Goal: Communication & Community: Answer question/provide support

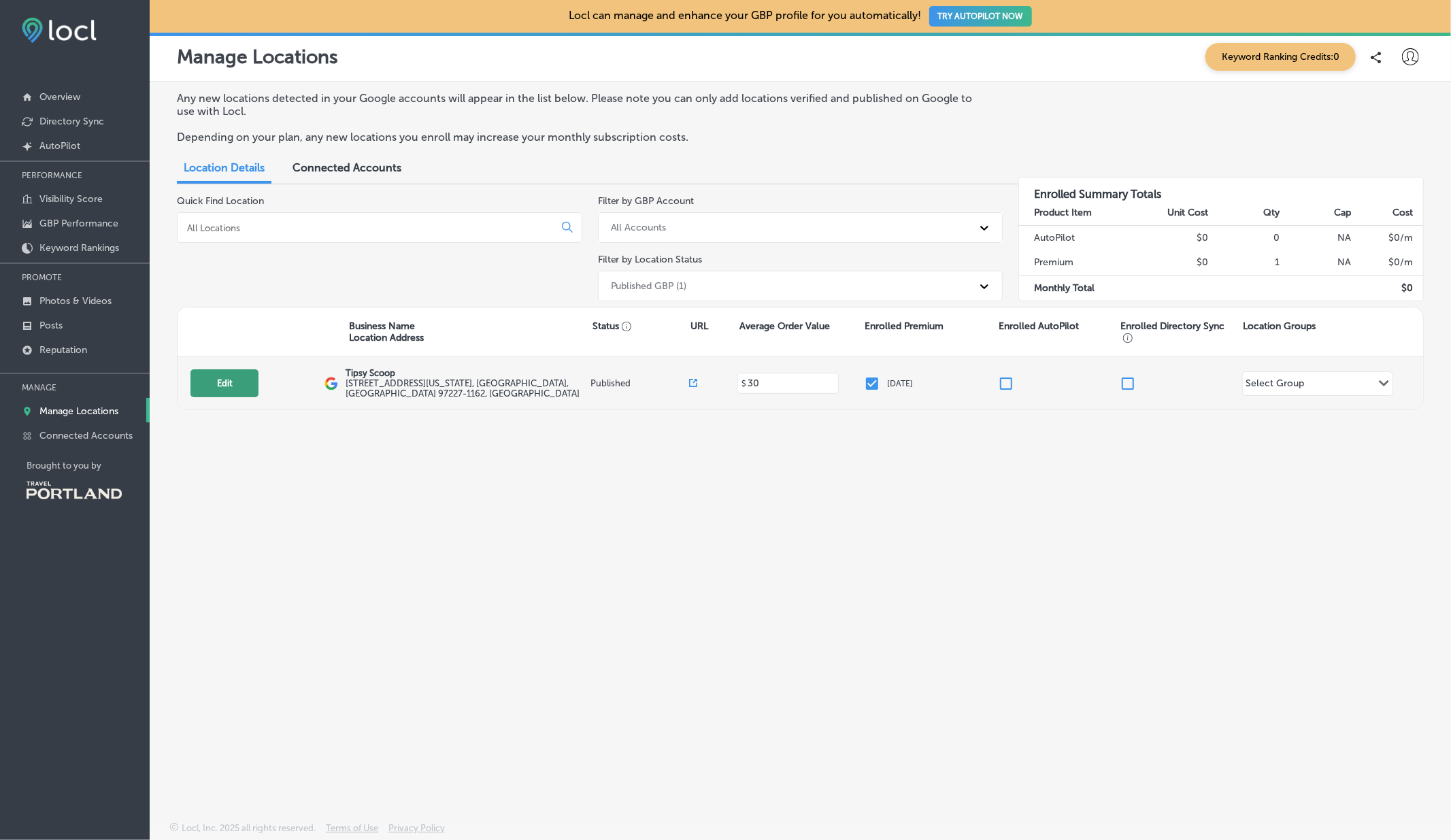
click at [246, 382] on button "Edit" at bounding box center [224, 383] width 68 height 28
select select "US"
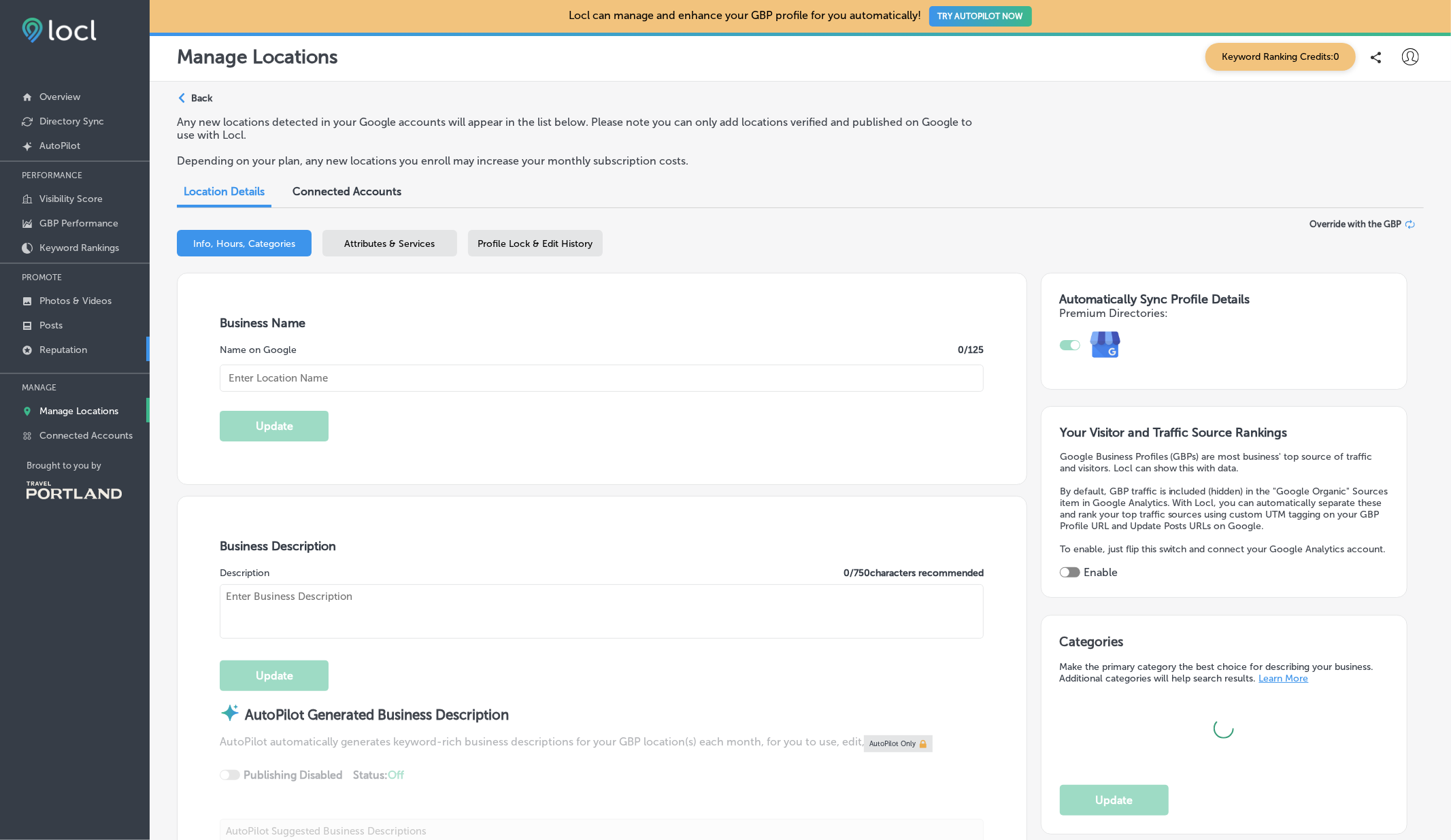
type input "Tipsy Scoop"
click at [53, 345] on p "Reputation" at bounding box center [63, 350] width 48 height 11
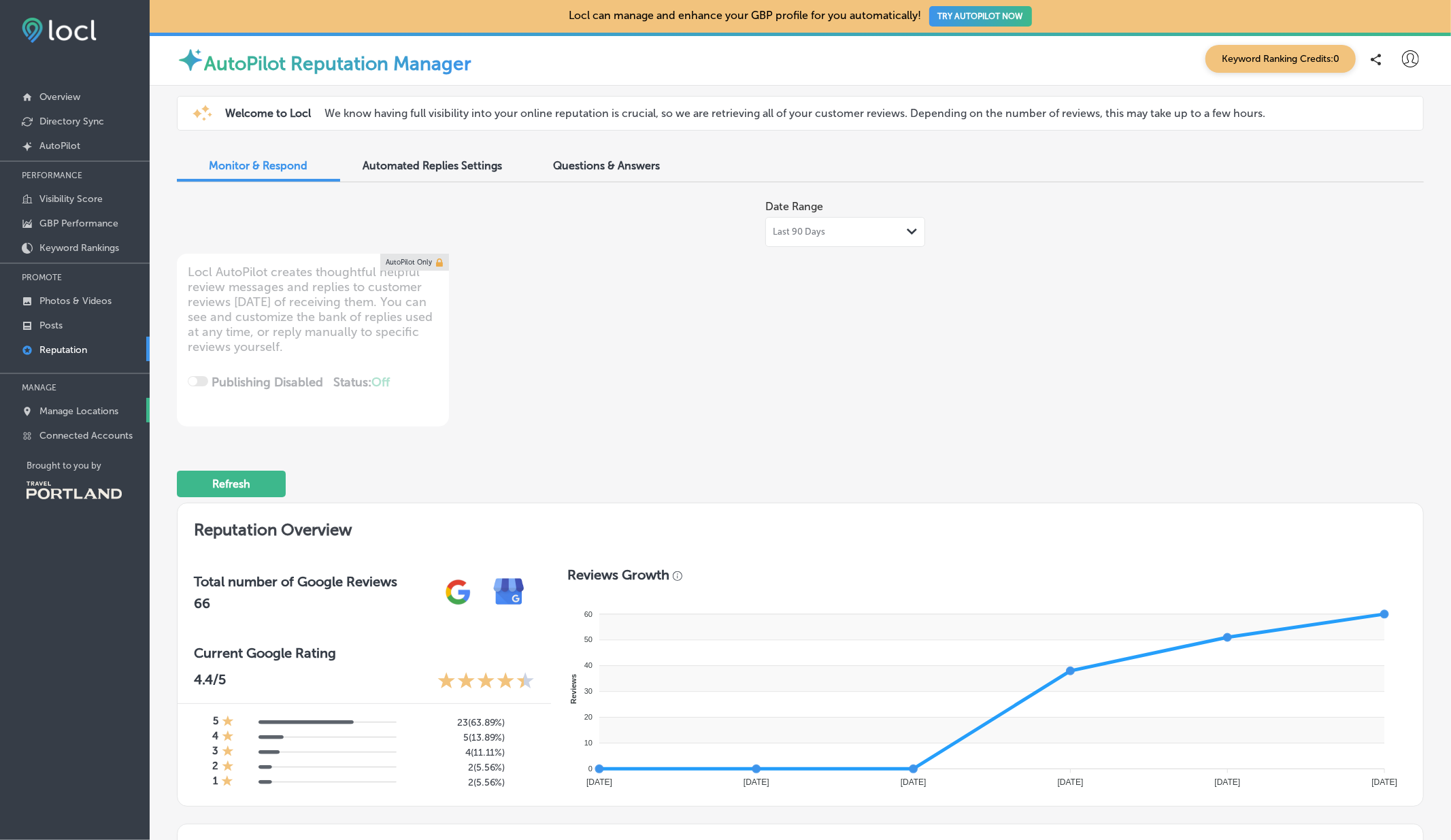
click at [75, 408] on p "Manage Locations" at bounding box center [79, 410] width 79 height 11
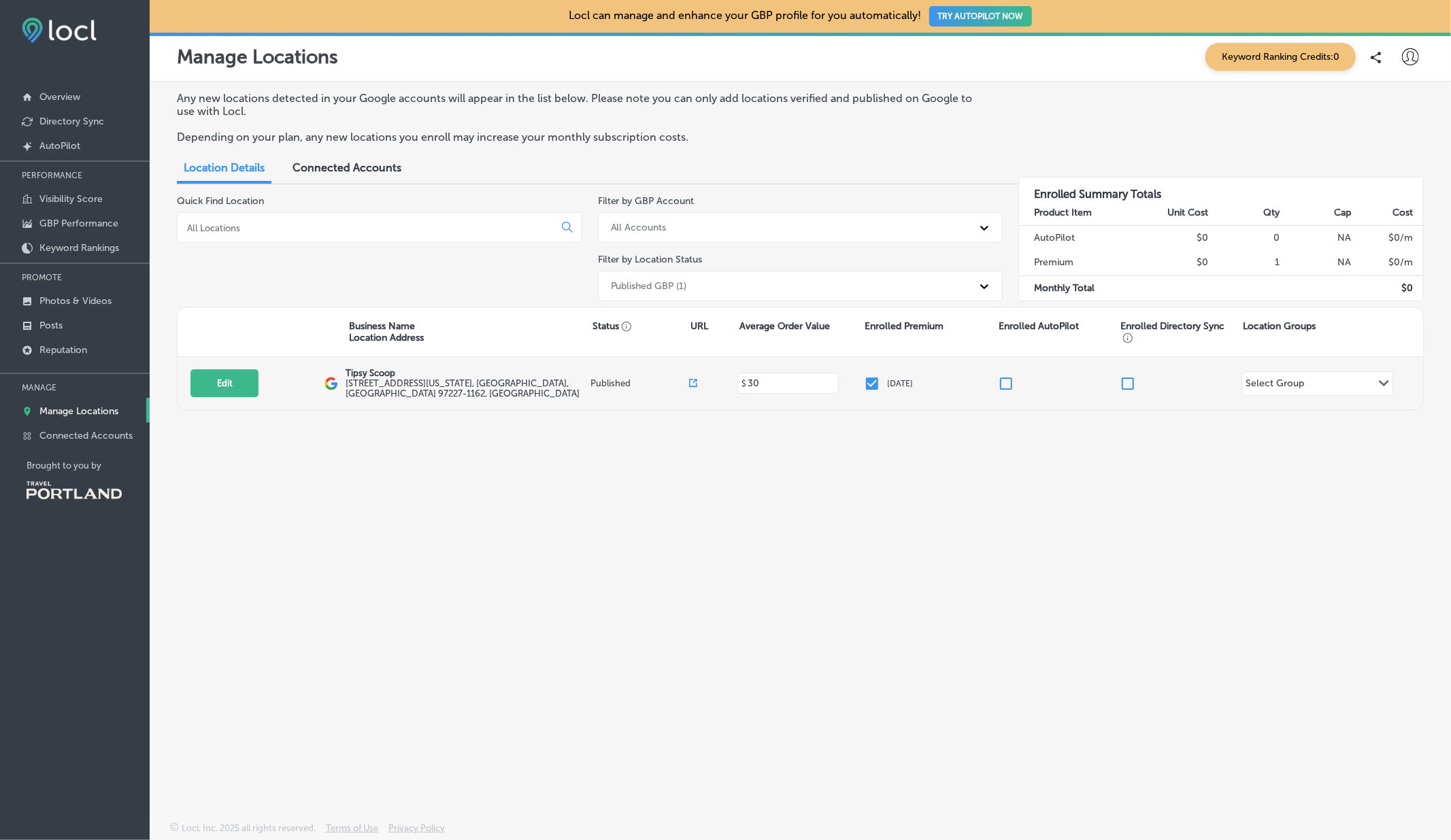
click at [696, 381] on icon at bounding box center [693, 382] width 8 height 8
click at [71, 358] on link "Reputation" at bounding box center [75, 349] width 150 height 24
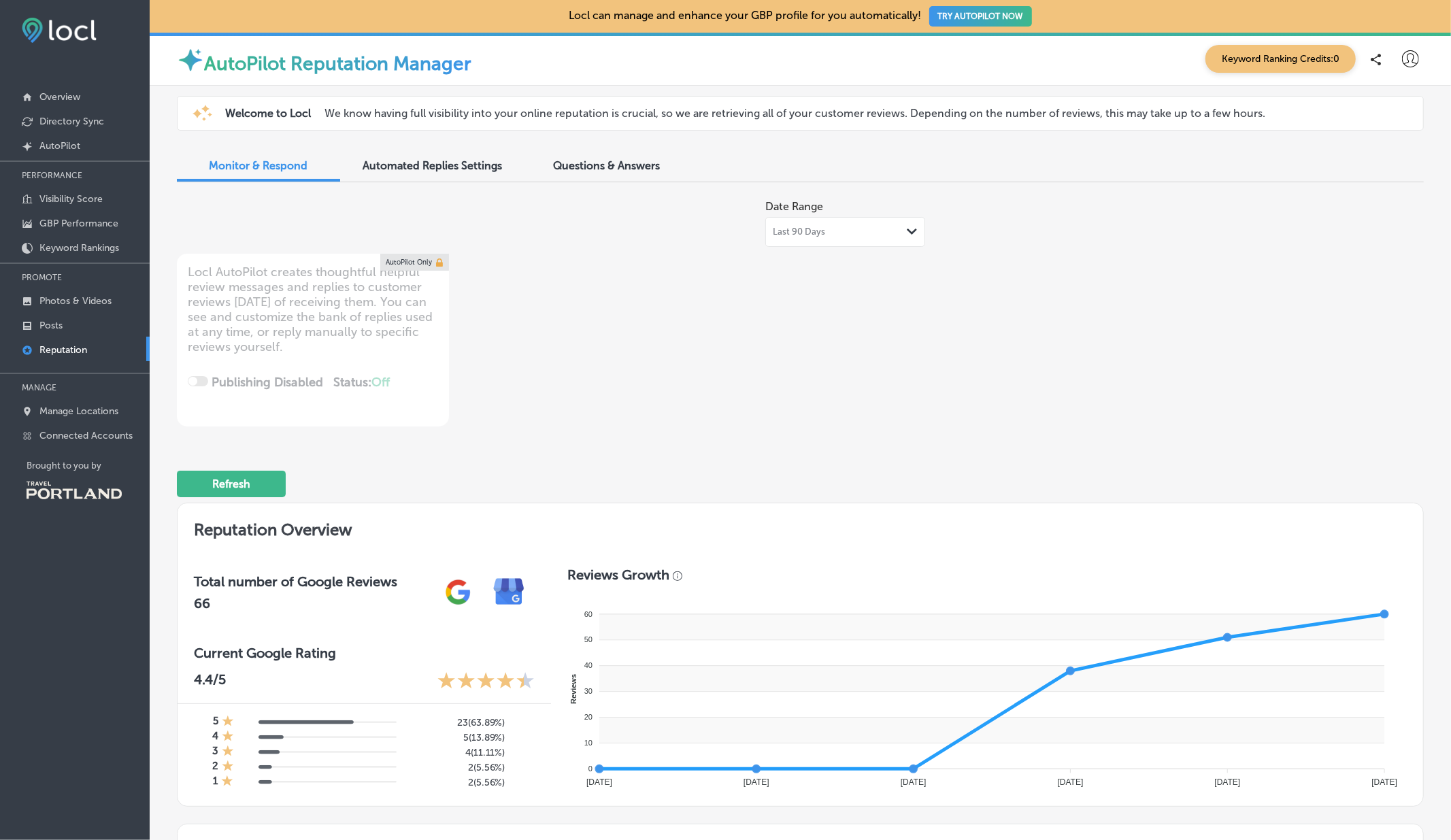
click at [840, 219] on div "Last 90 Days Path Created with Sketch." at bounding box center [845, 231] width 160 height 30
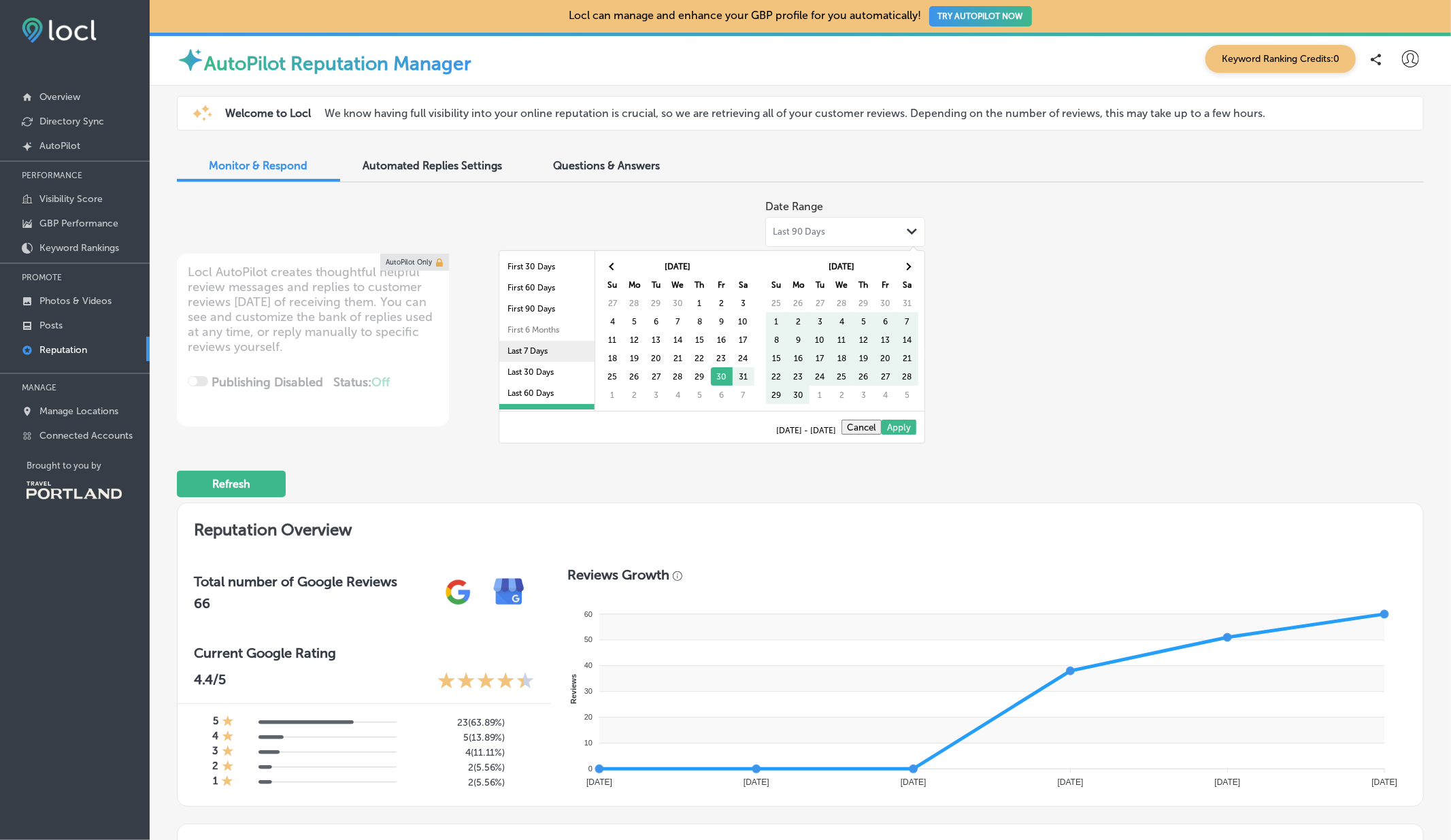
scroll to position [78, 0]
click at [530, 373] on li "Last 2 Years" at bounding box center [546, 379] width 95 height 21
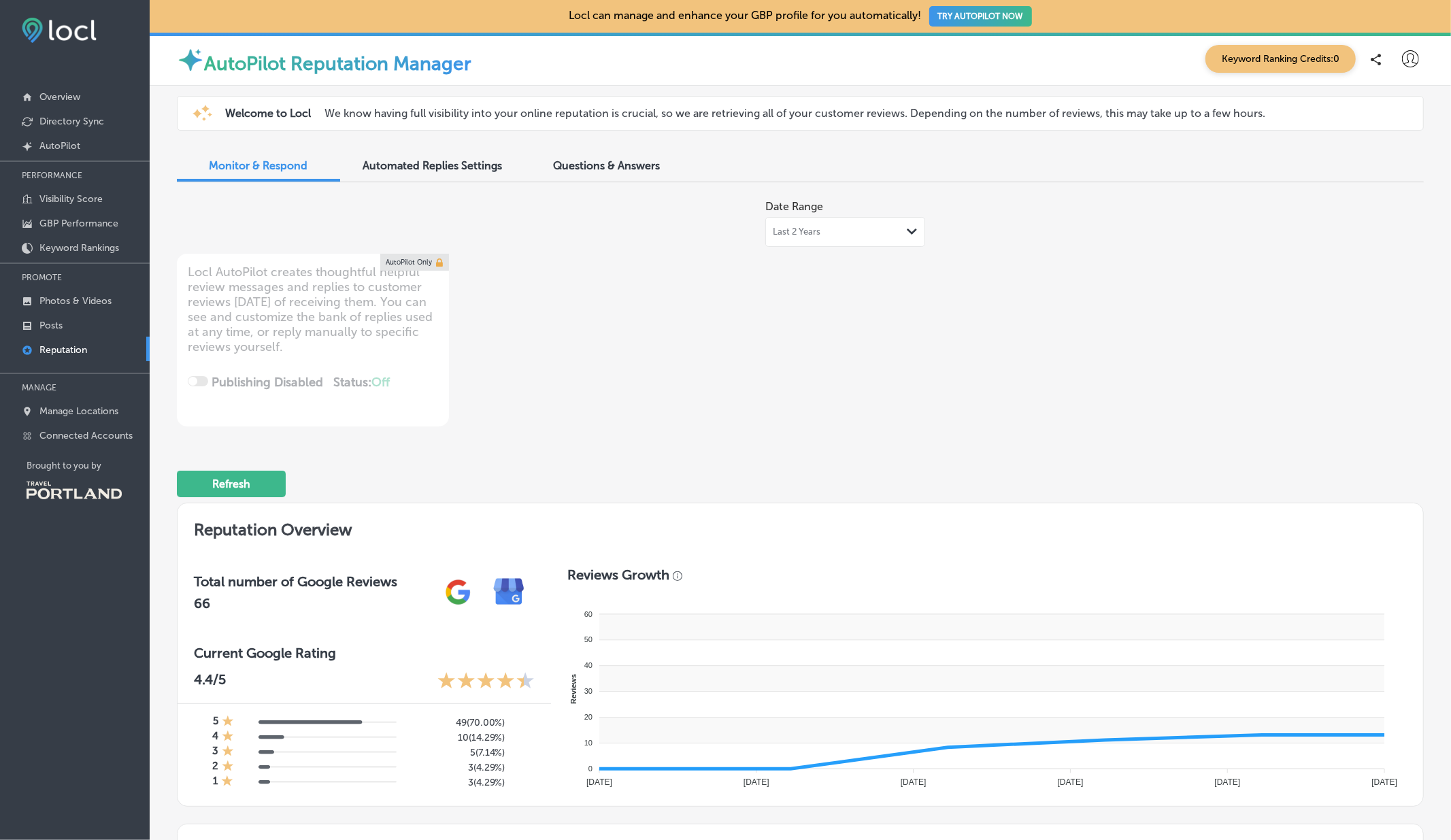
type textarea "x"
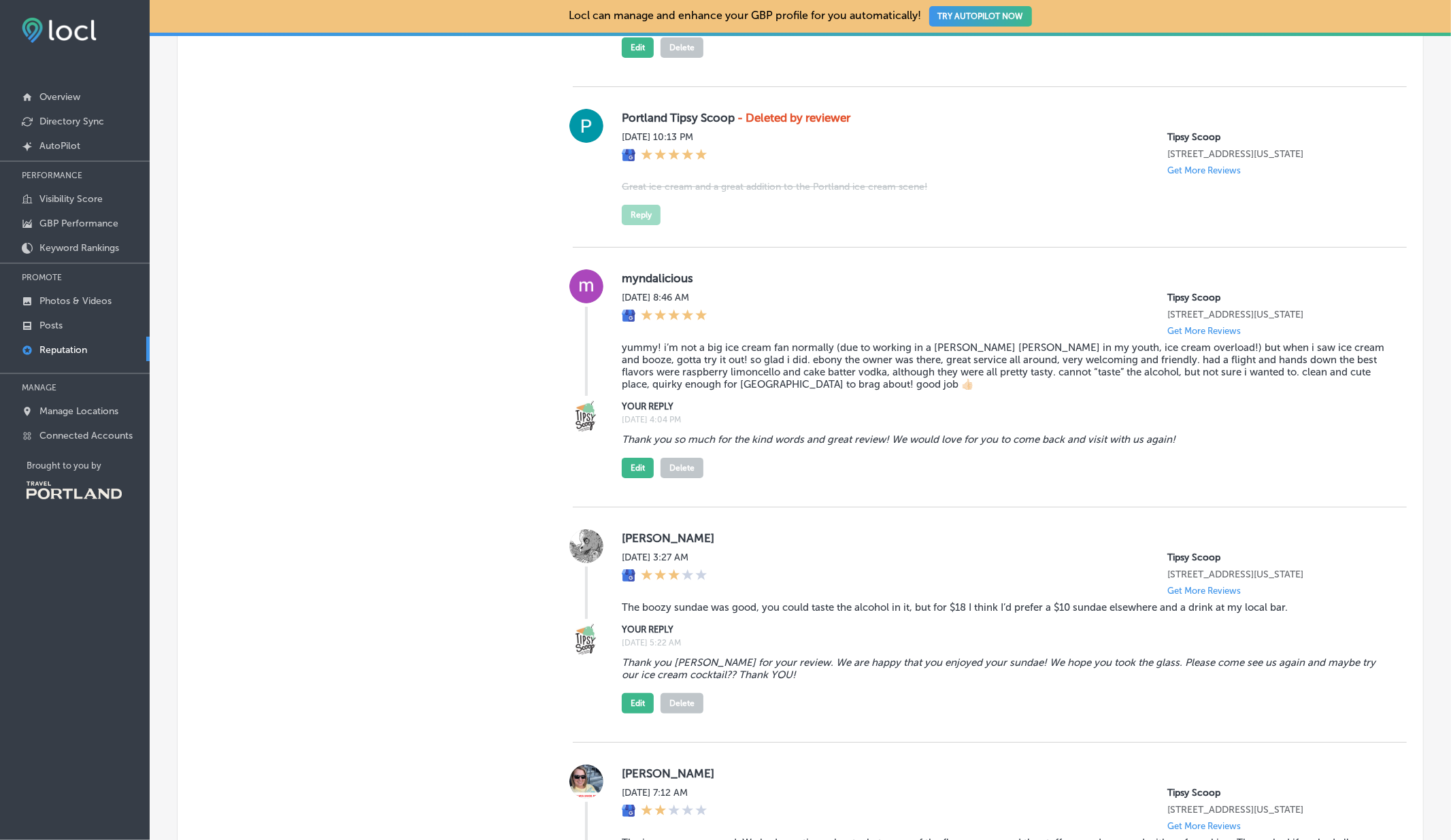
scroll to position [4328, 0]
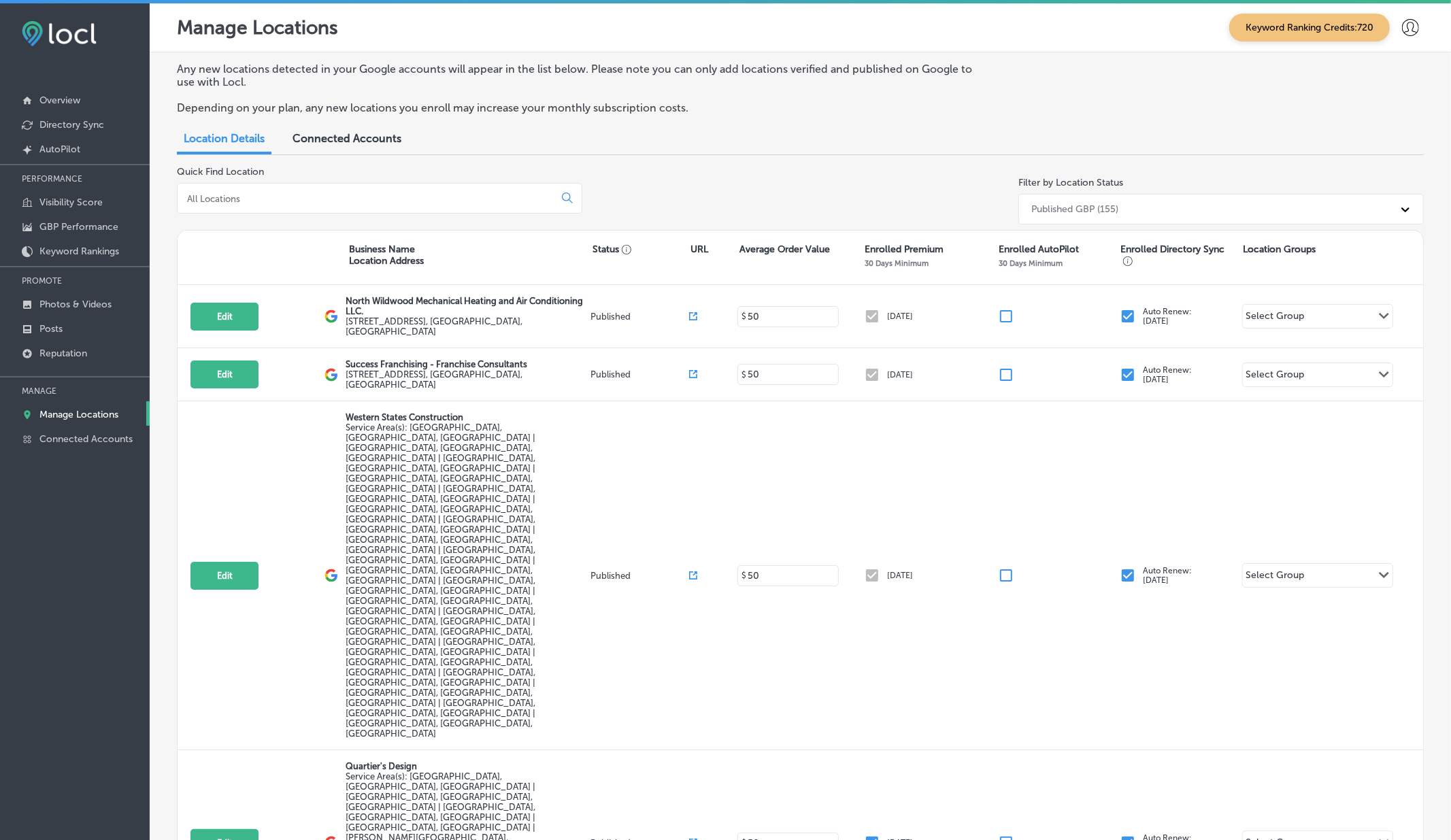
click at [373, 201] on input at bounding box center [368, 198] width 365 height 12
paste input "Windy City Bites"
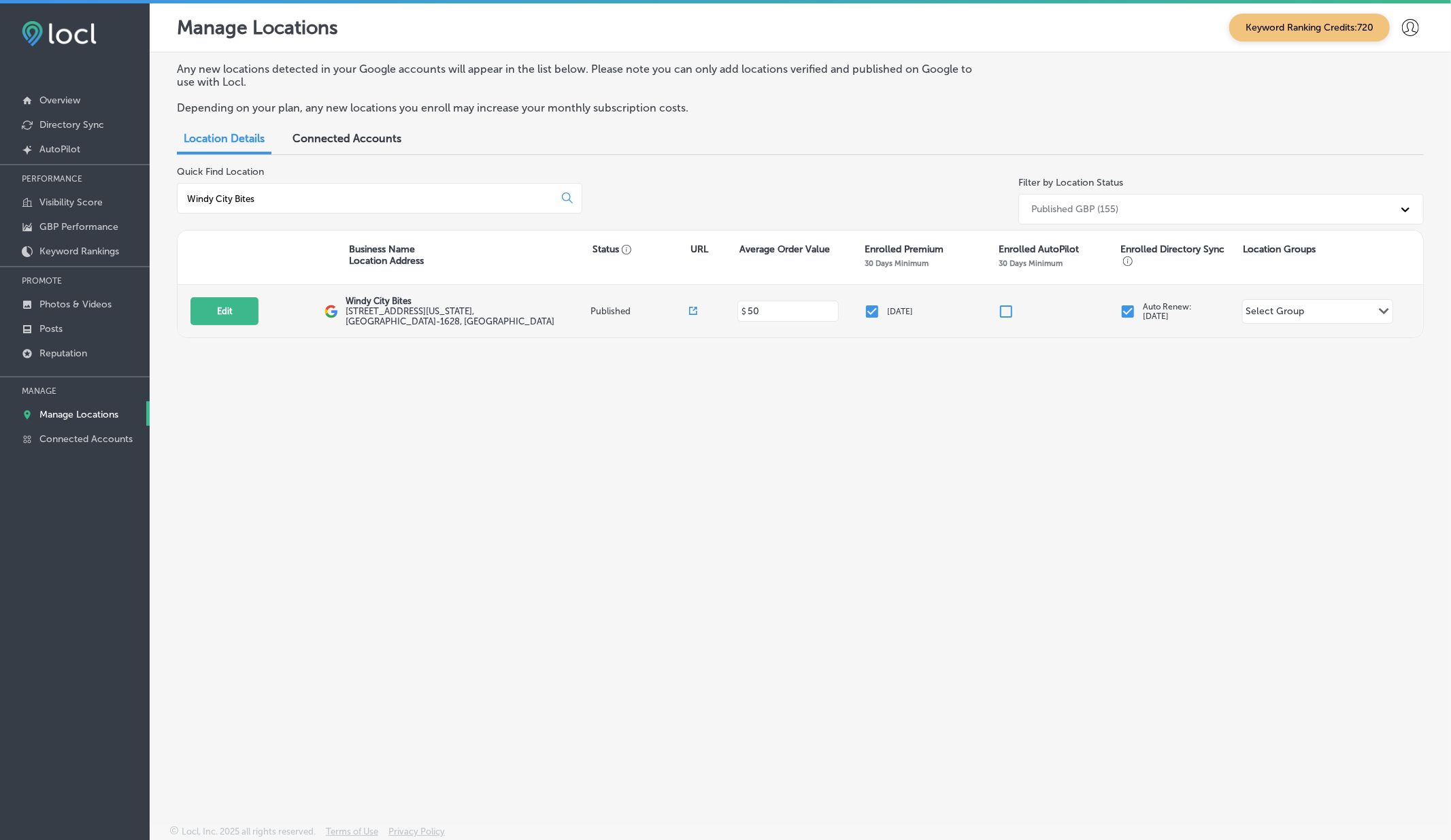
type input "Windy City Bites"
click at [695, 307] on icon at bounding box center [693, 310] width 8 height 8
click at [241, 310] on button "Edit" at bounding box center [224, 311] width 68 height 28
select select "US"
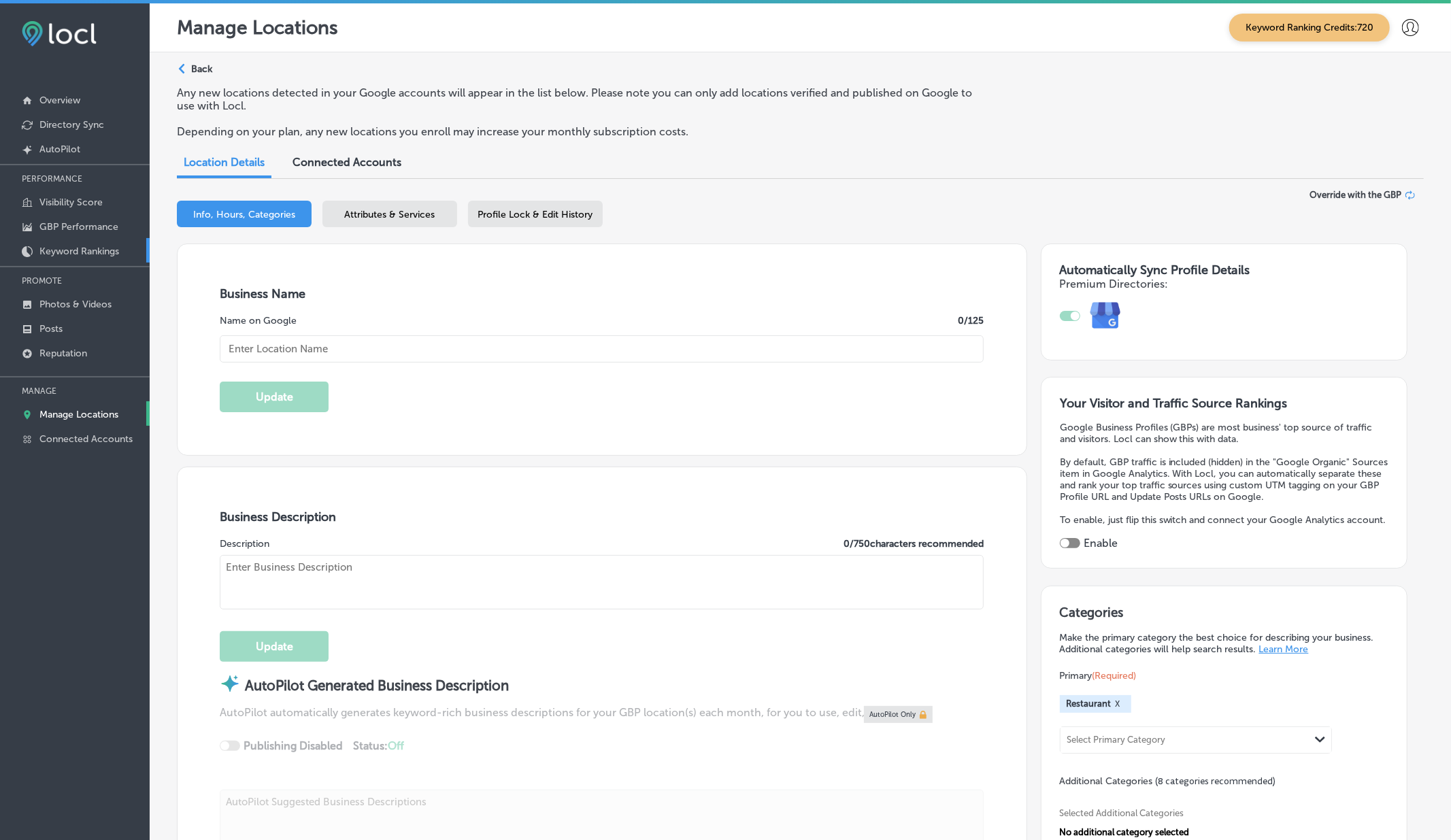
checkbox input "true"
type input "Windy City Bites"
type input "114 N Indiana Ave"
type input "Sioux Falls"
type input "57103-1628"
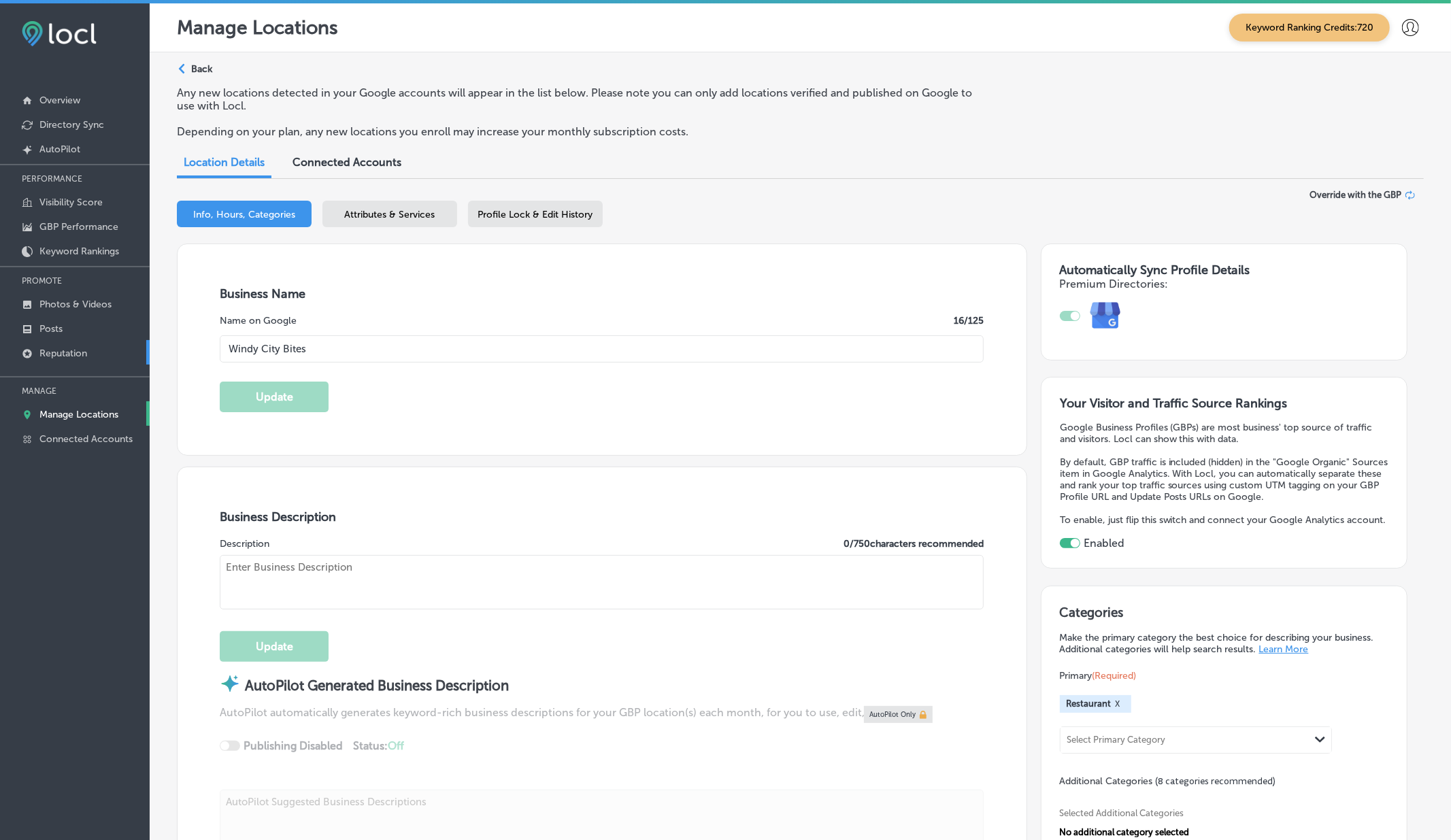
type input "US"
type input "https://windycitybites.com/"
type textarea "Windy City Bites offers a taste of Chicago right in the heart of Sioux Falls. S…"
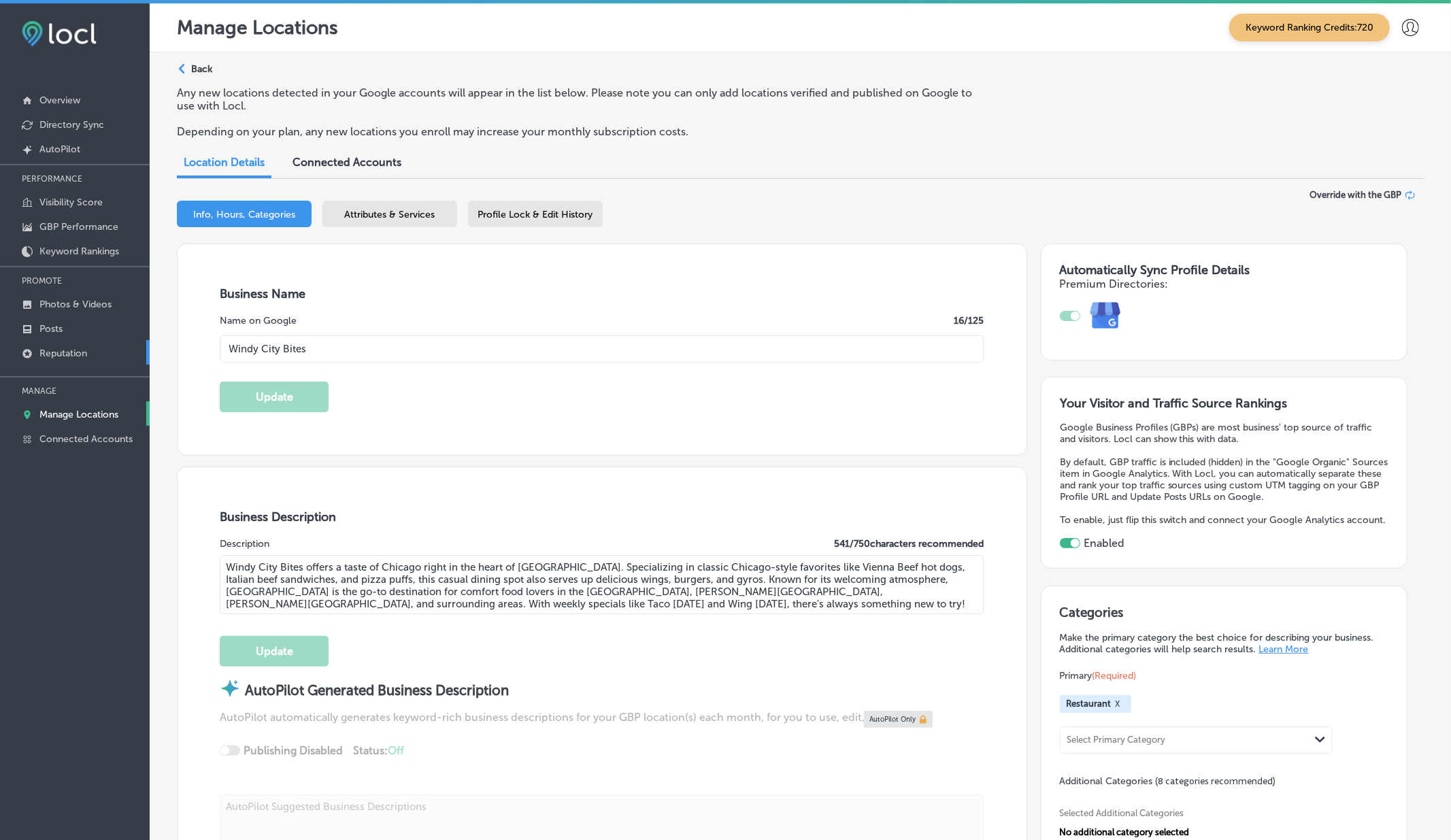
type input "+1 605 271 0272"
click at [41, 350] on p "Reputation" at bounding box center [63, 353] width 48 height 11
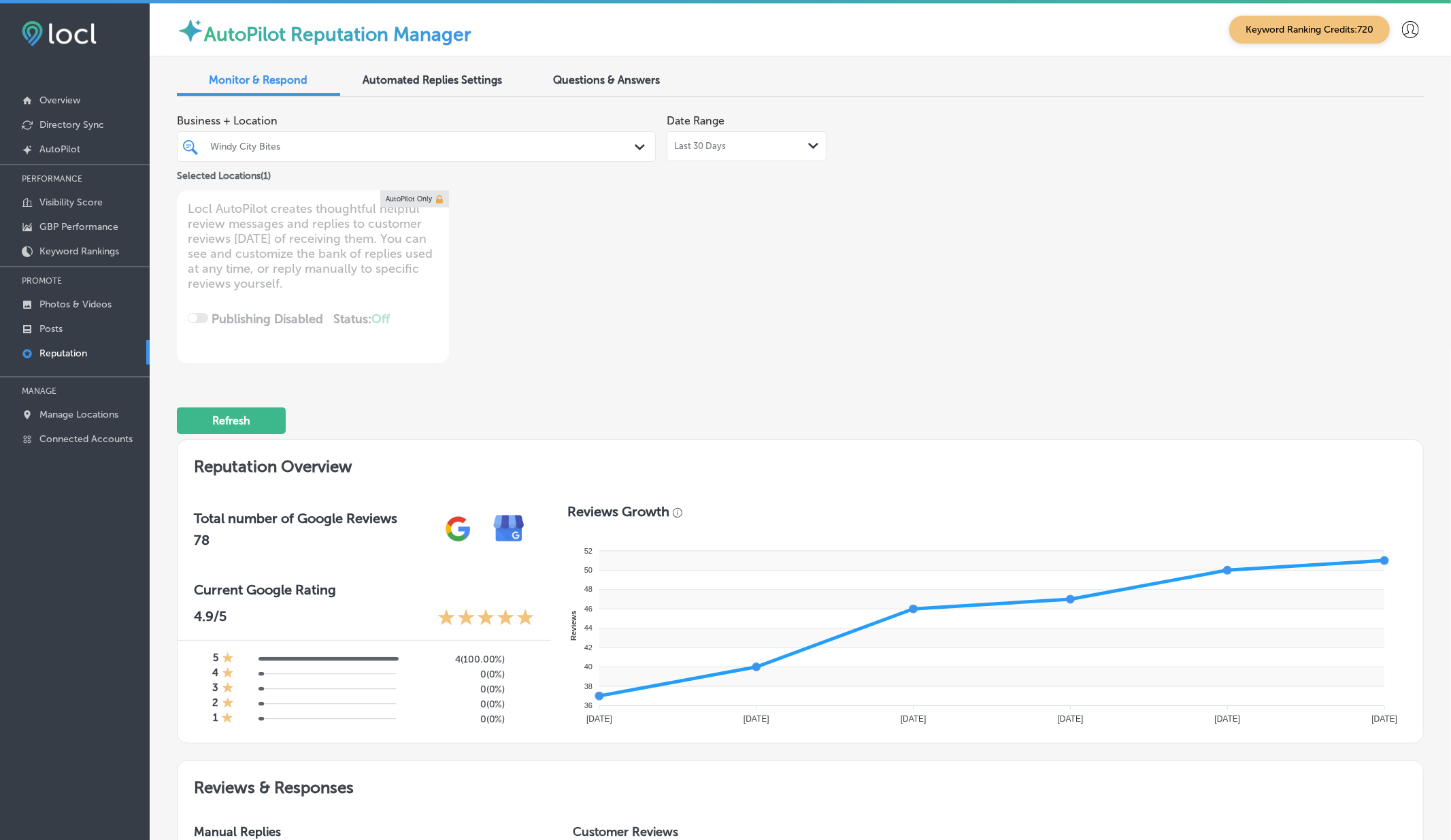
click at [779, 152] on div "Last 30 Days Path Created with Sketch." at bounding box center [746, 146] width 160 height 30
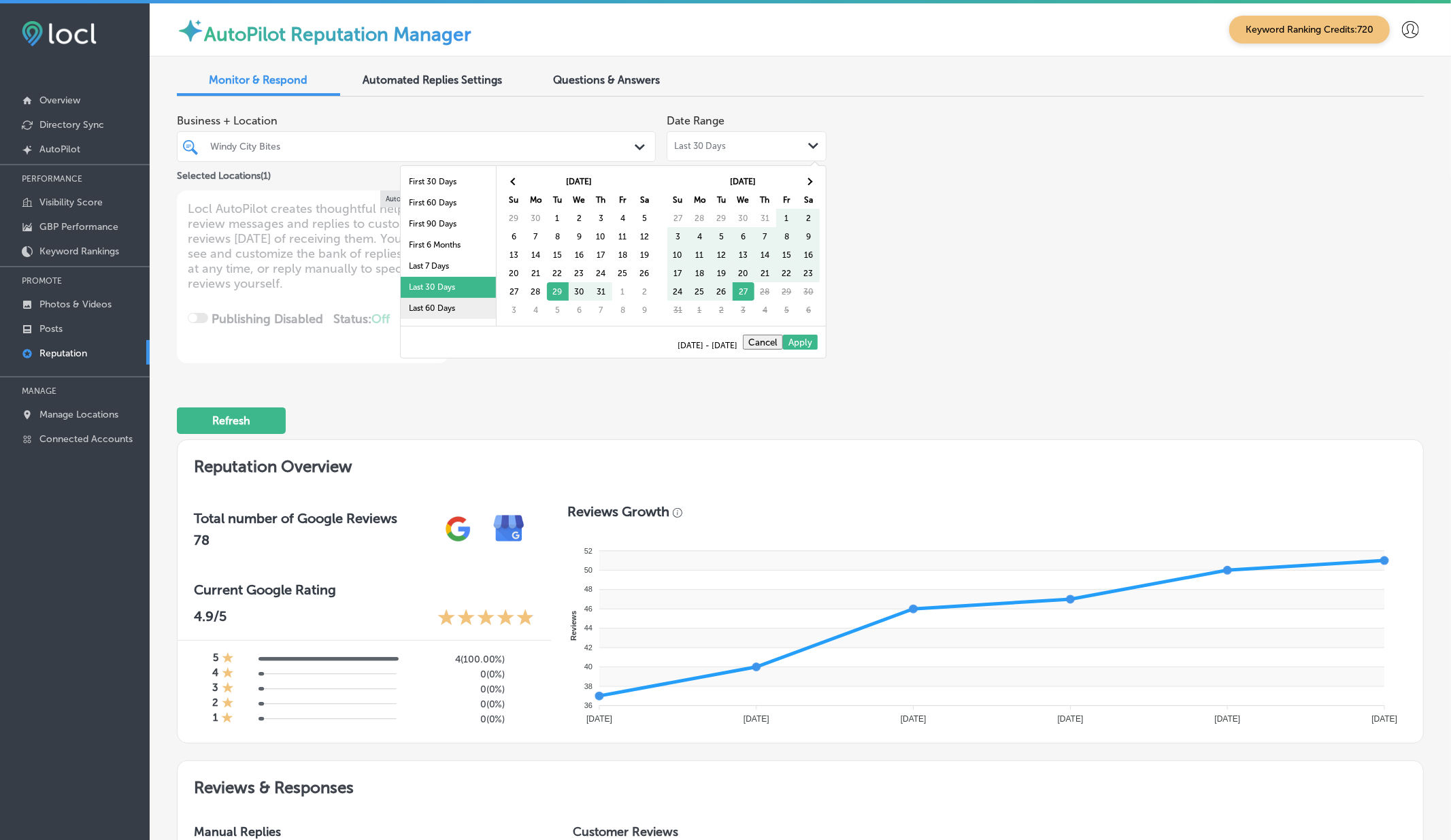
scroll to position [49, 0]
click at [434, 325] on div "07/29/2025 - 08/27/2025 Cancel Apply" at bounding box center [613, 341] width 425 height 32
click at [434, 320] on li "Last 2 Years" at bounding box center [448, 322] width 95 height 21
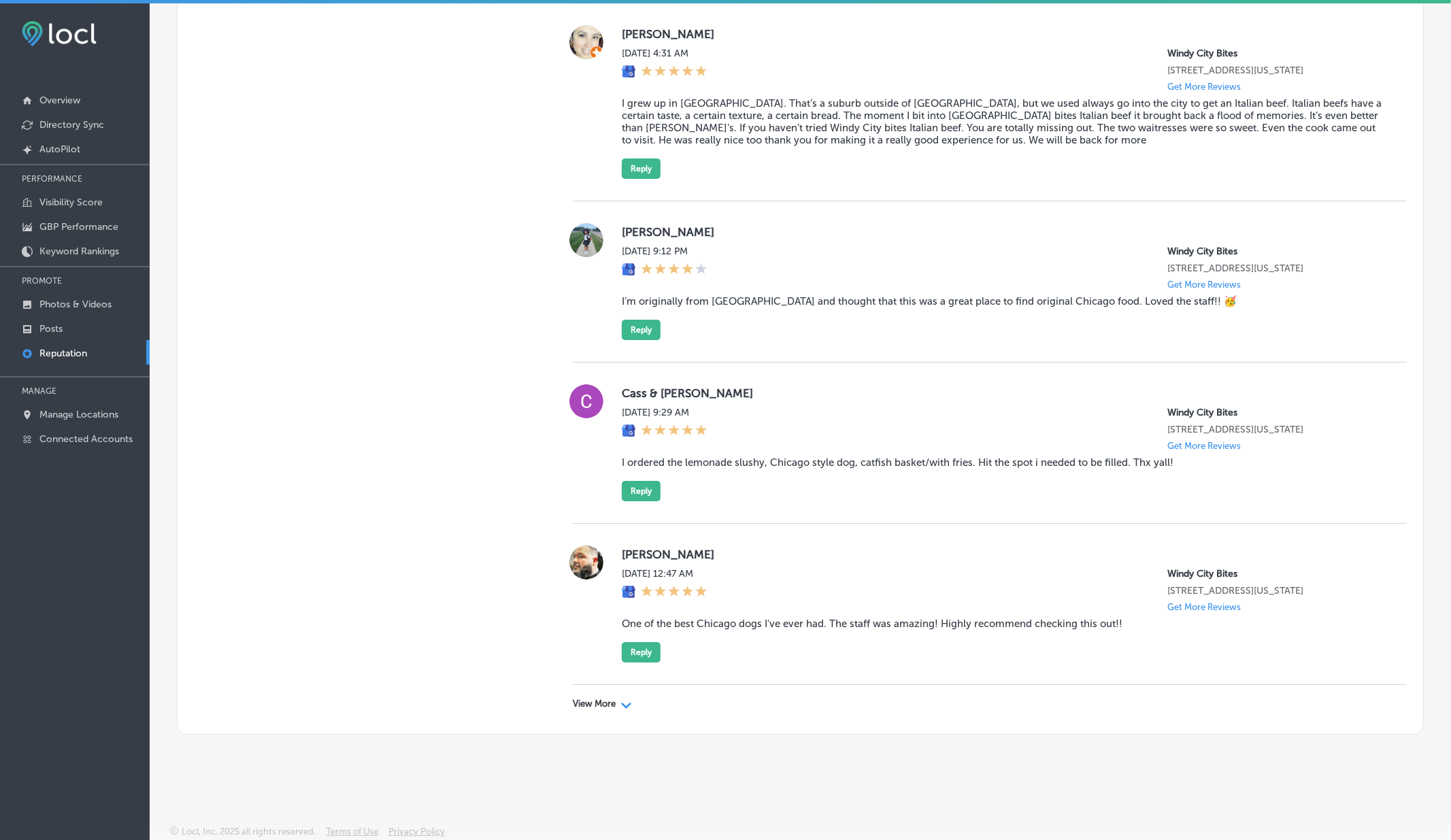
scroll to position [3, 0]
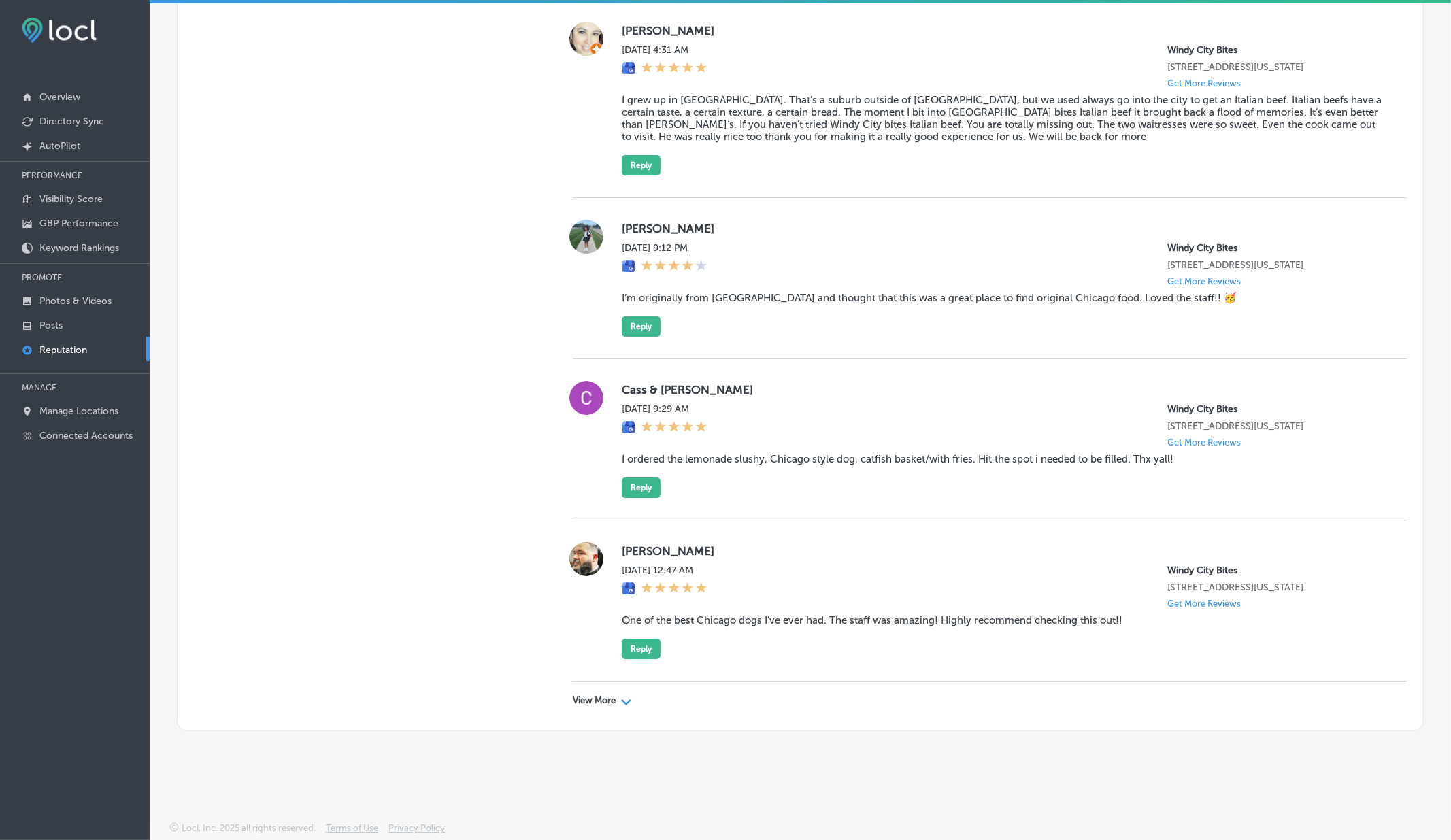
click at [623, 692] on div "View More Path Created with Sketch." at bounding box center [989, 700] width 833 height 38
click at [619, 700] on div "View More Path Created with Sketch." at bounding box center [602, 700] width 59 height 11
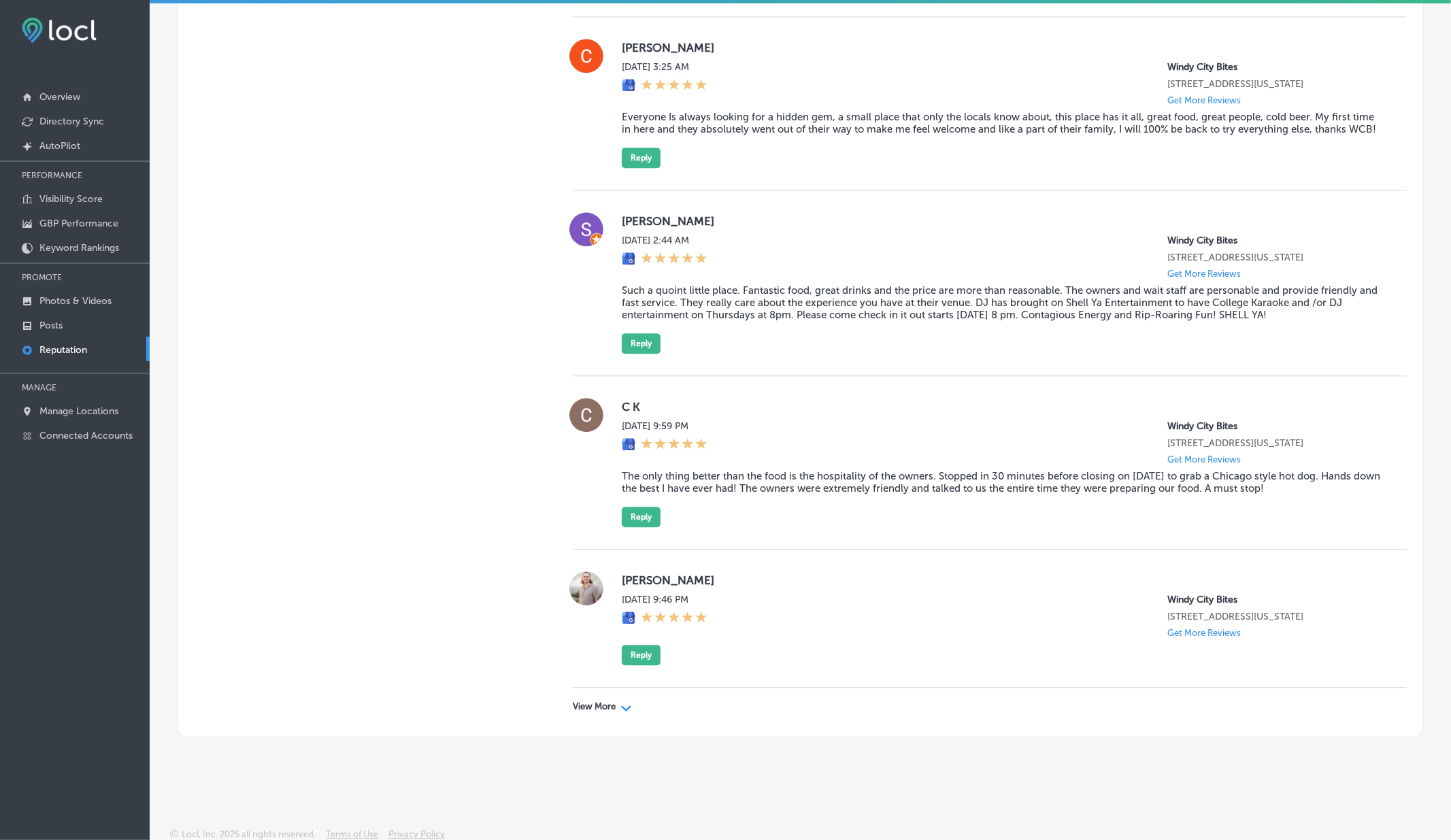
scroll to position [7217, 0]
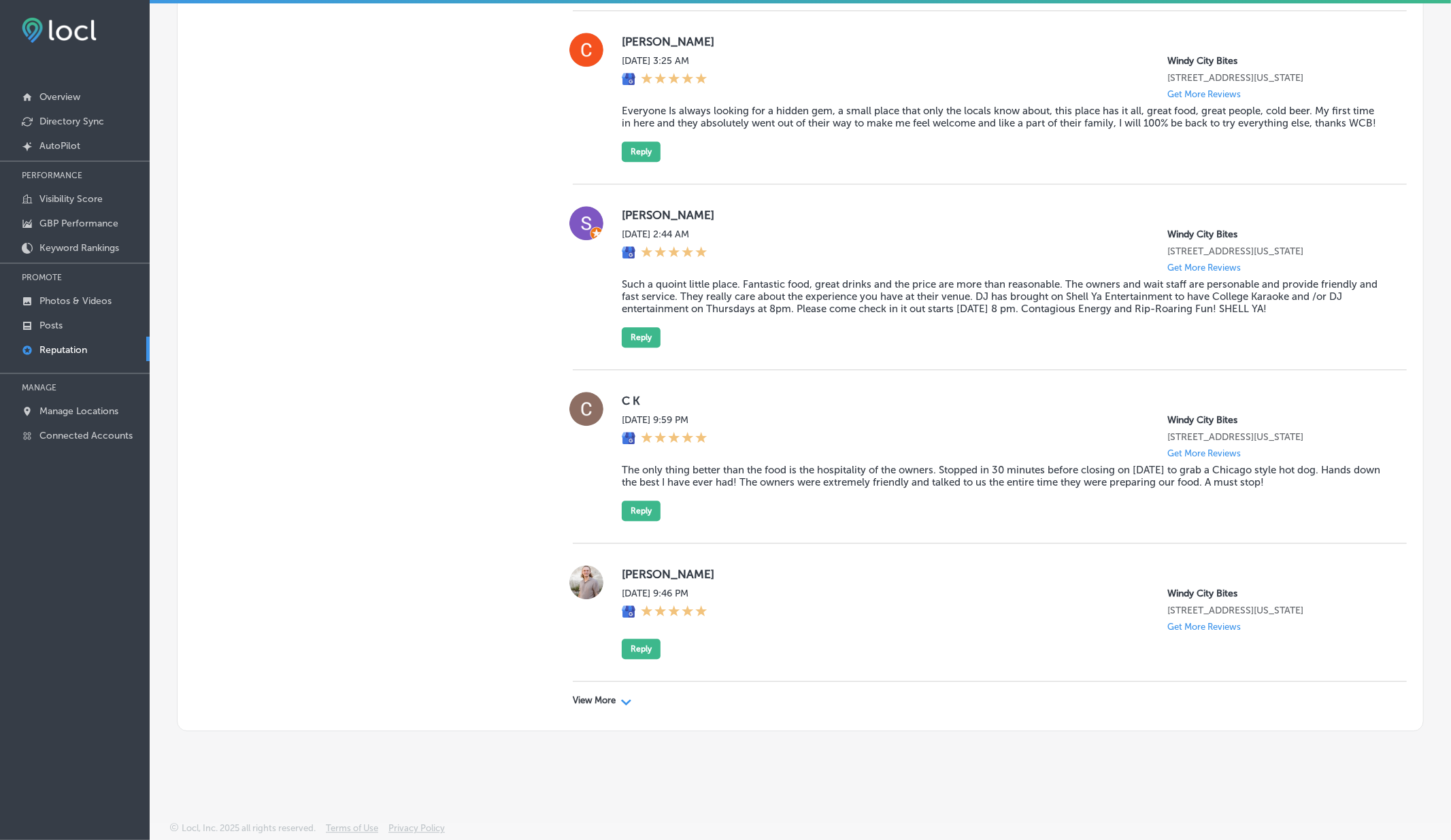
click at [611, 700] on p "View More" at bounding box center [594, 700] width 43 height 11
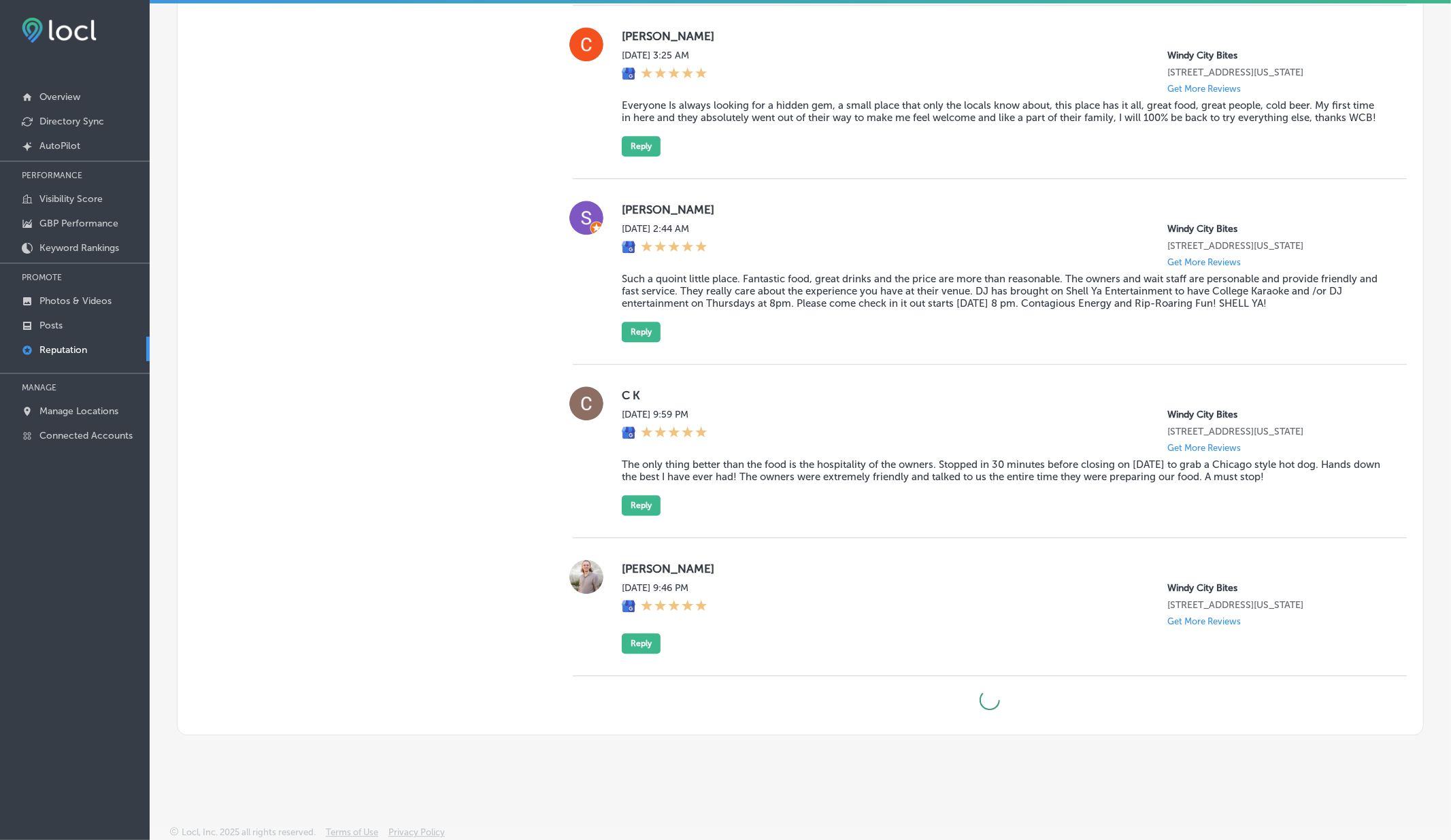
type textarea "x"
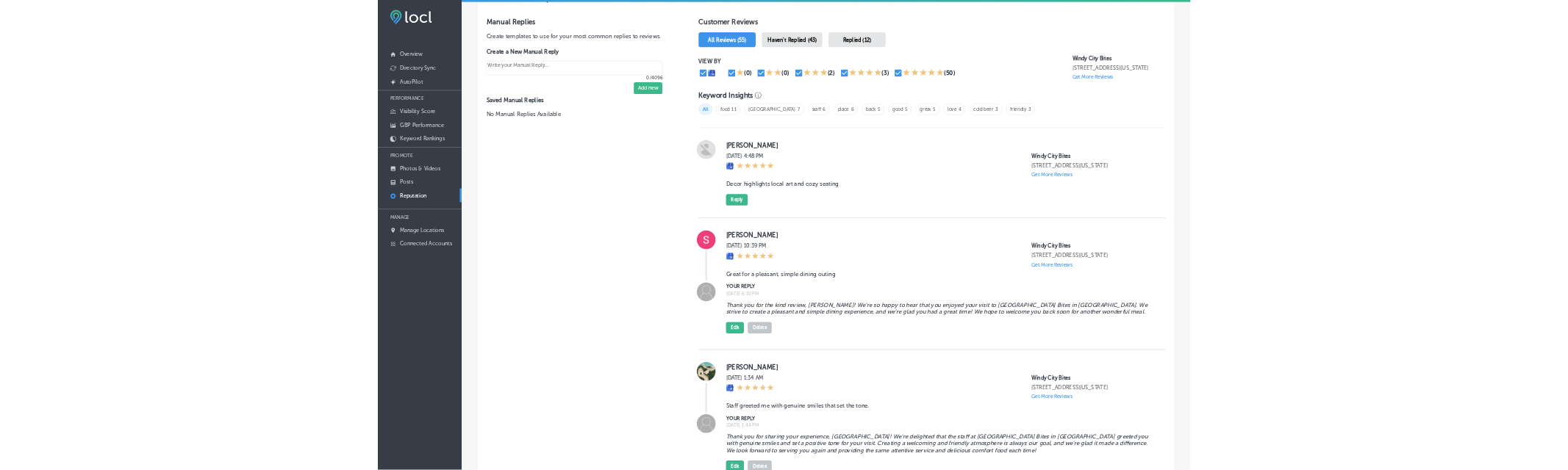
scroll to position [857, 0]
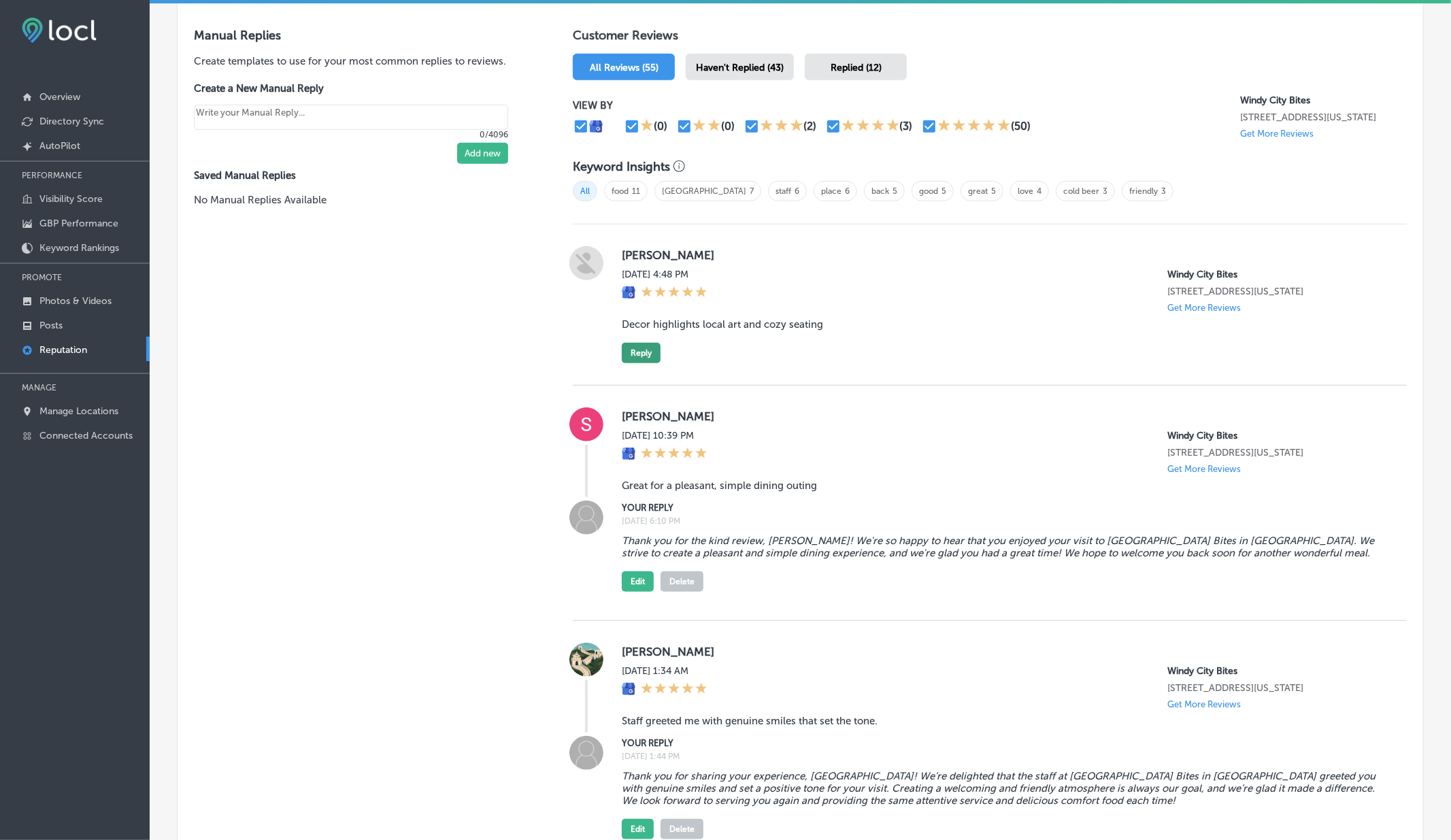
click at [638, 343] on button "Reply" at bounding box center [640, 353] width 39 height 21
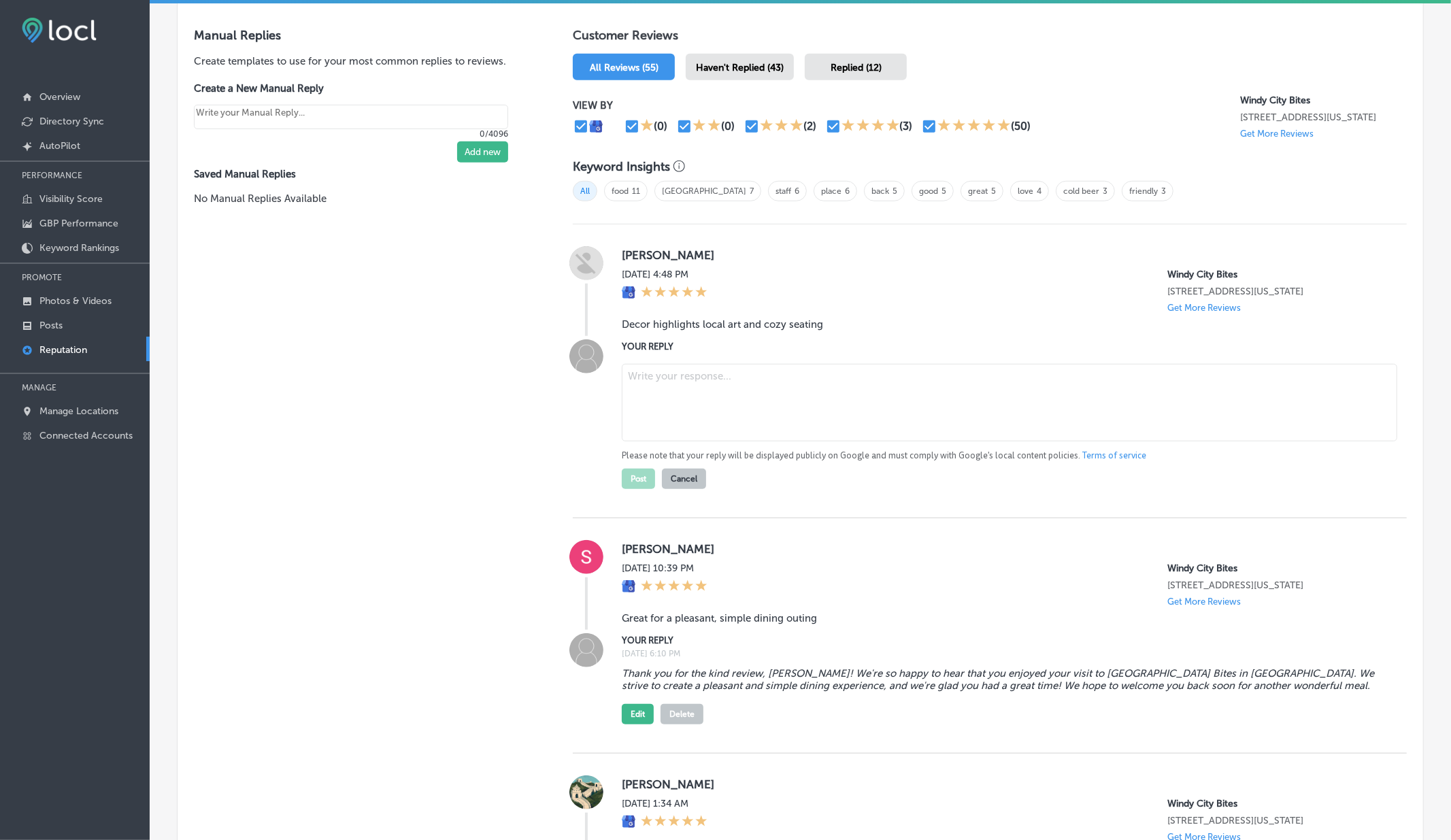
click at [661, 396] on textarea at bounding box center [1009, 402] width 776 height 78
paste textarea "Thank you for your feedback, Ralph! We\u2019re so glad you enjoyed the local ar…"
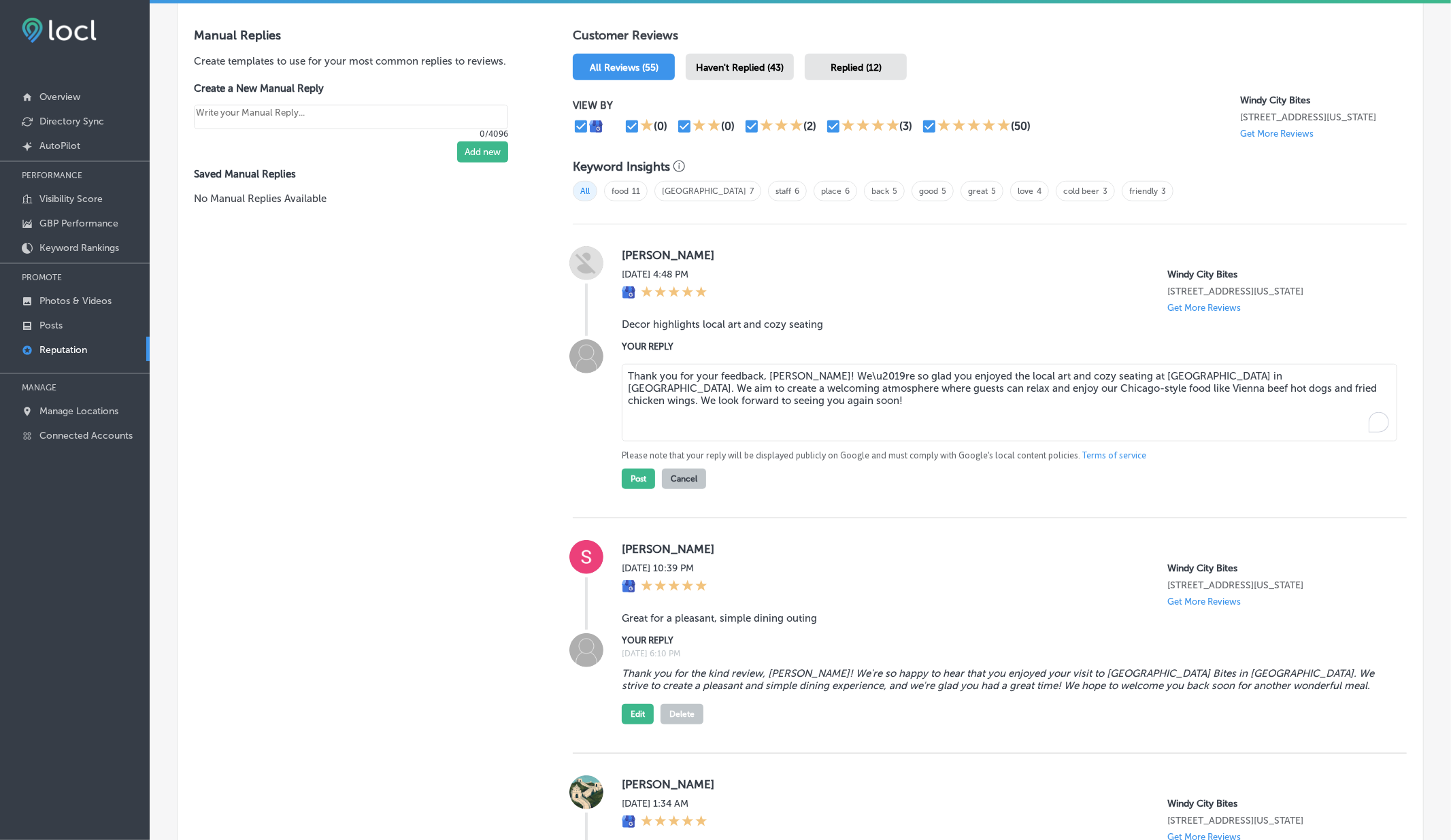
type textarea "Thank you for your feedback, Ralph! We\u2019re so glad you enjoyed the local ar…"
type textarea "x"
type textarea "Thank you for your feedback, Ralph! We're so glad you enjoyed the local art and…"
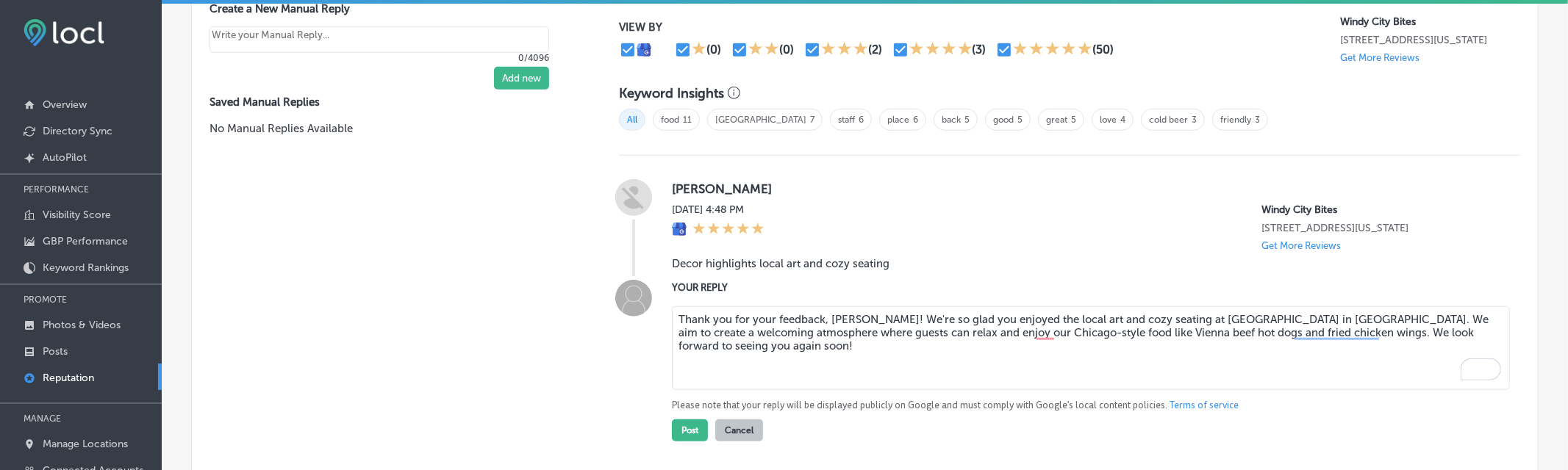
scroll to position [939, 0]
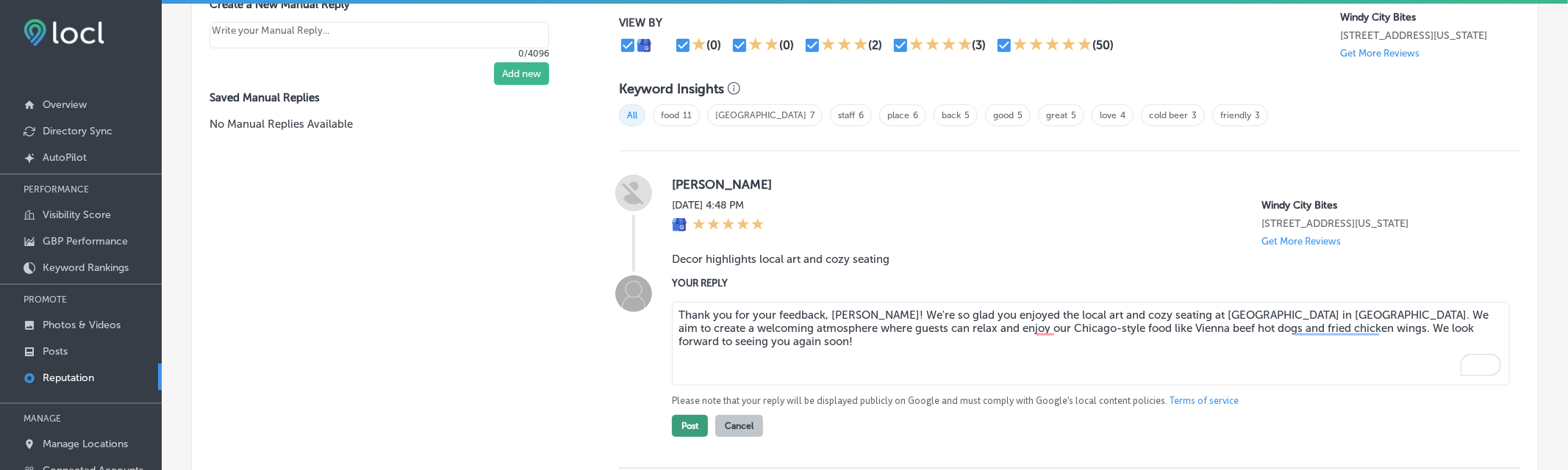
click at [691, 415] on button "Post" at bounding box center [689, 426] width 36 height 22
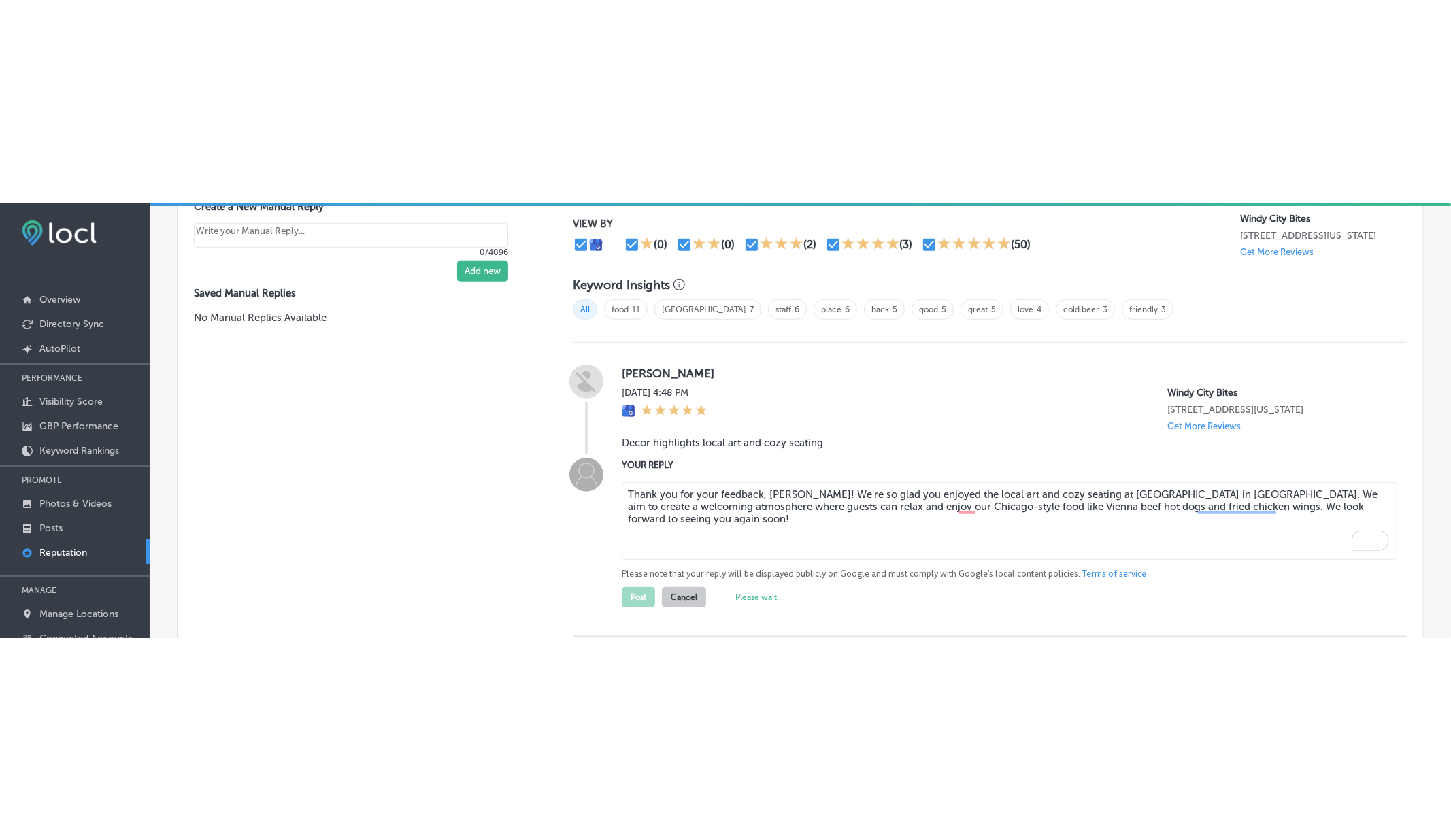
scroll to position [0, 0]
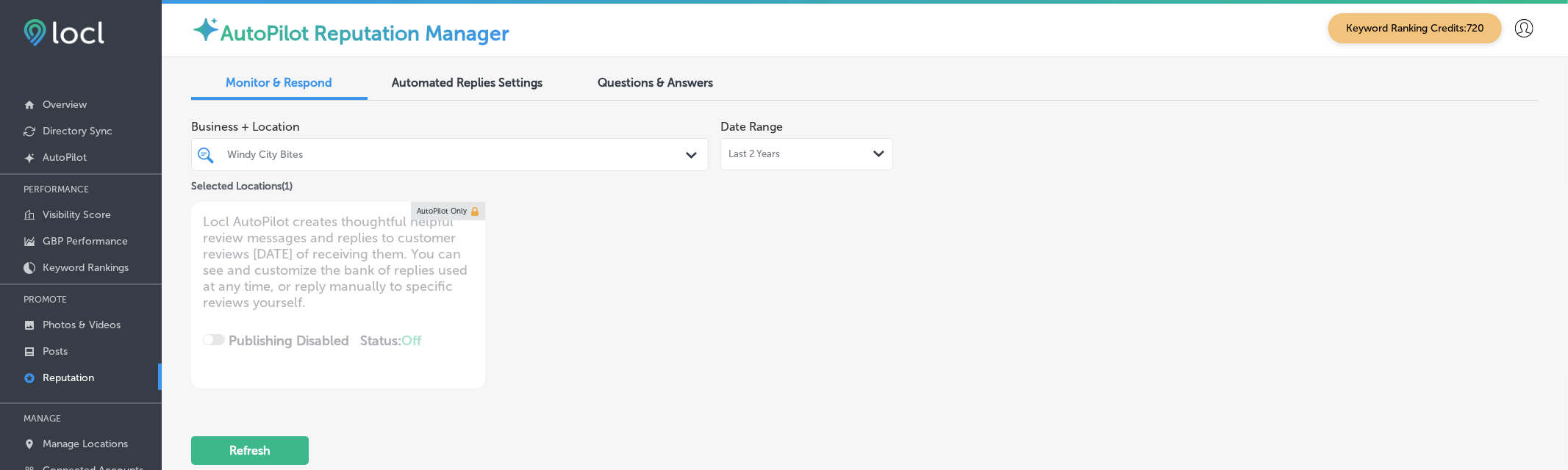
click at [791, 150] on div "Last 2 Years Path Created with Sketch." at bounding box center [806, 154] width 156 height 12
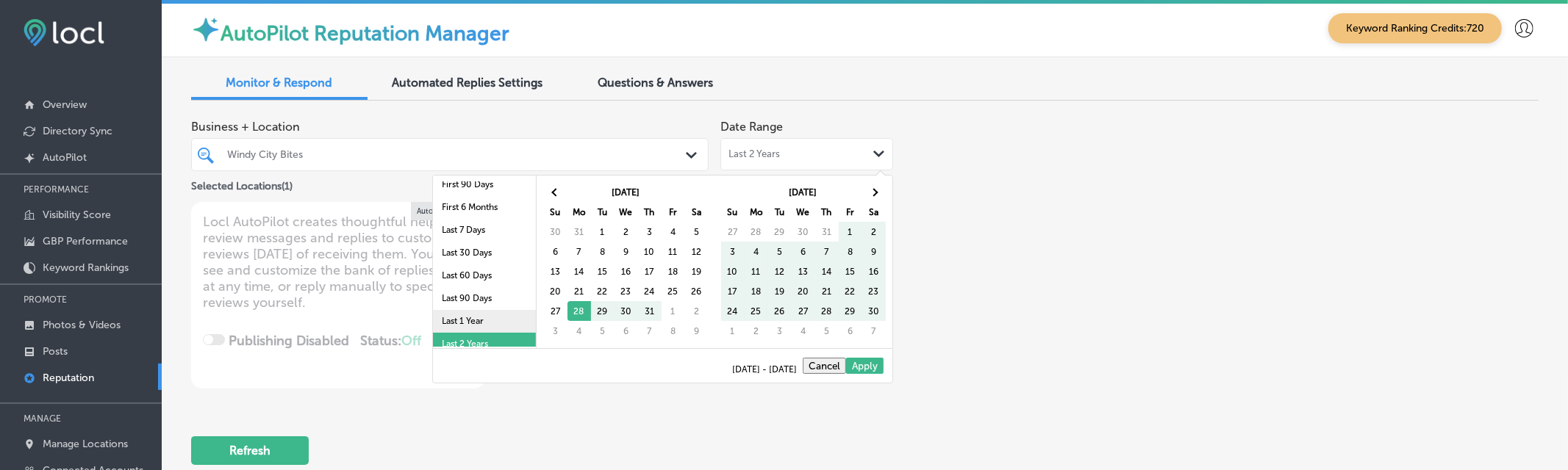
click at [479, 317] on li "Last 1 Year" at bounding box center [484, 321] width 103 height 23
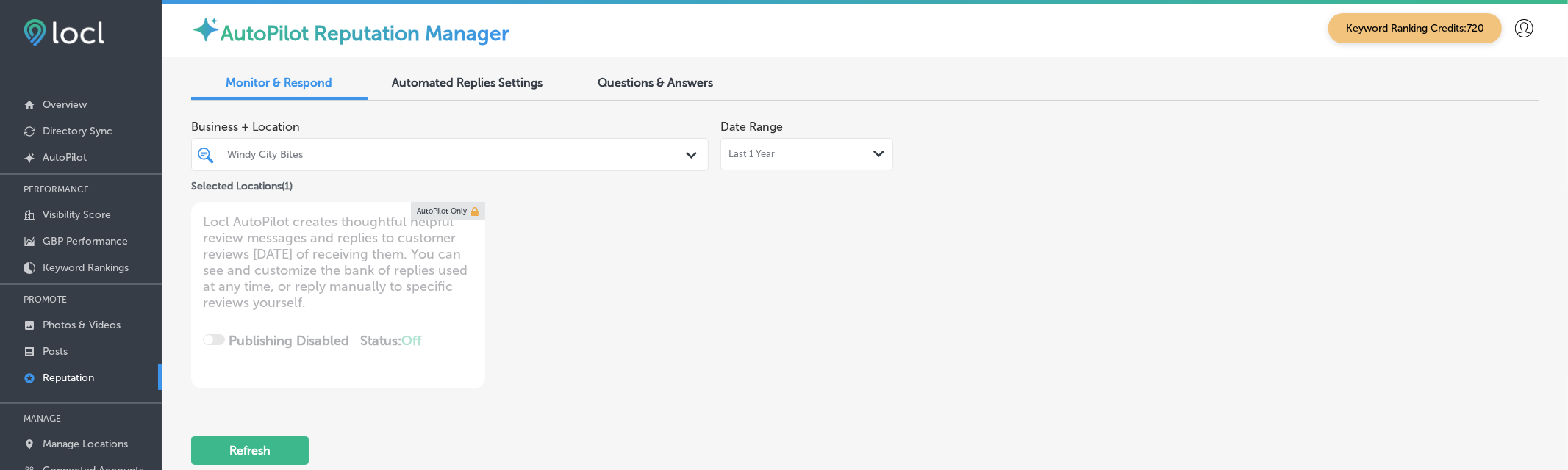
type textarea "x"
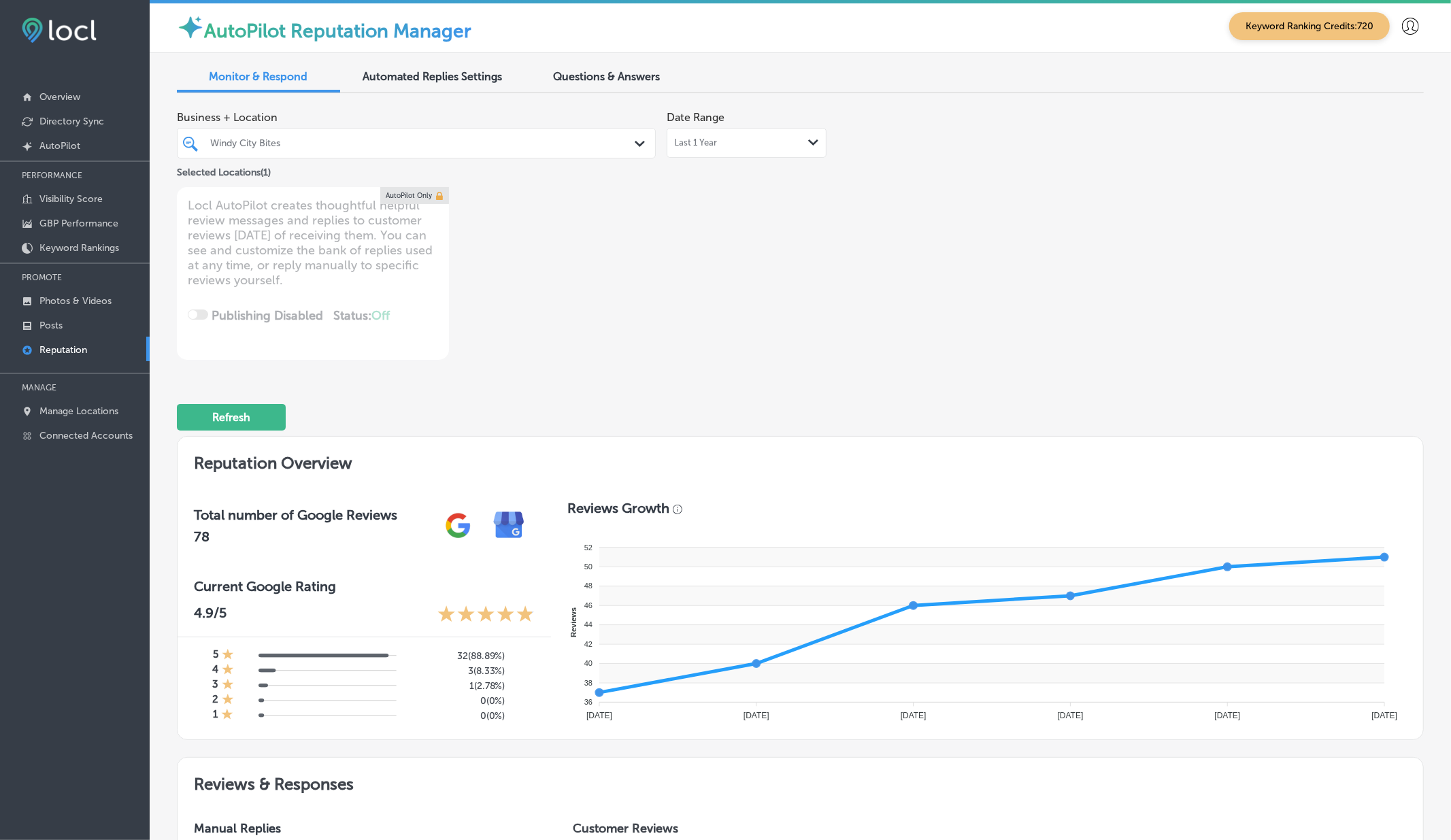
click at [1408, 23] on icon at bounding box center [1410, 26] width 17 height 17
click at [1375, 116] on p "Log Out" at bounding box center [1381, 111] width 41 height 16
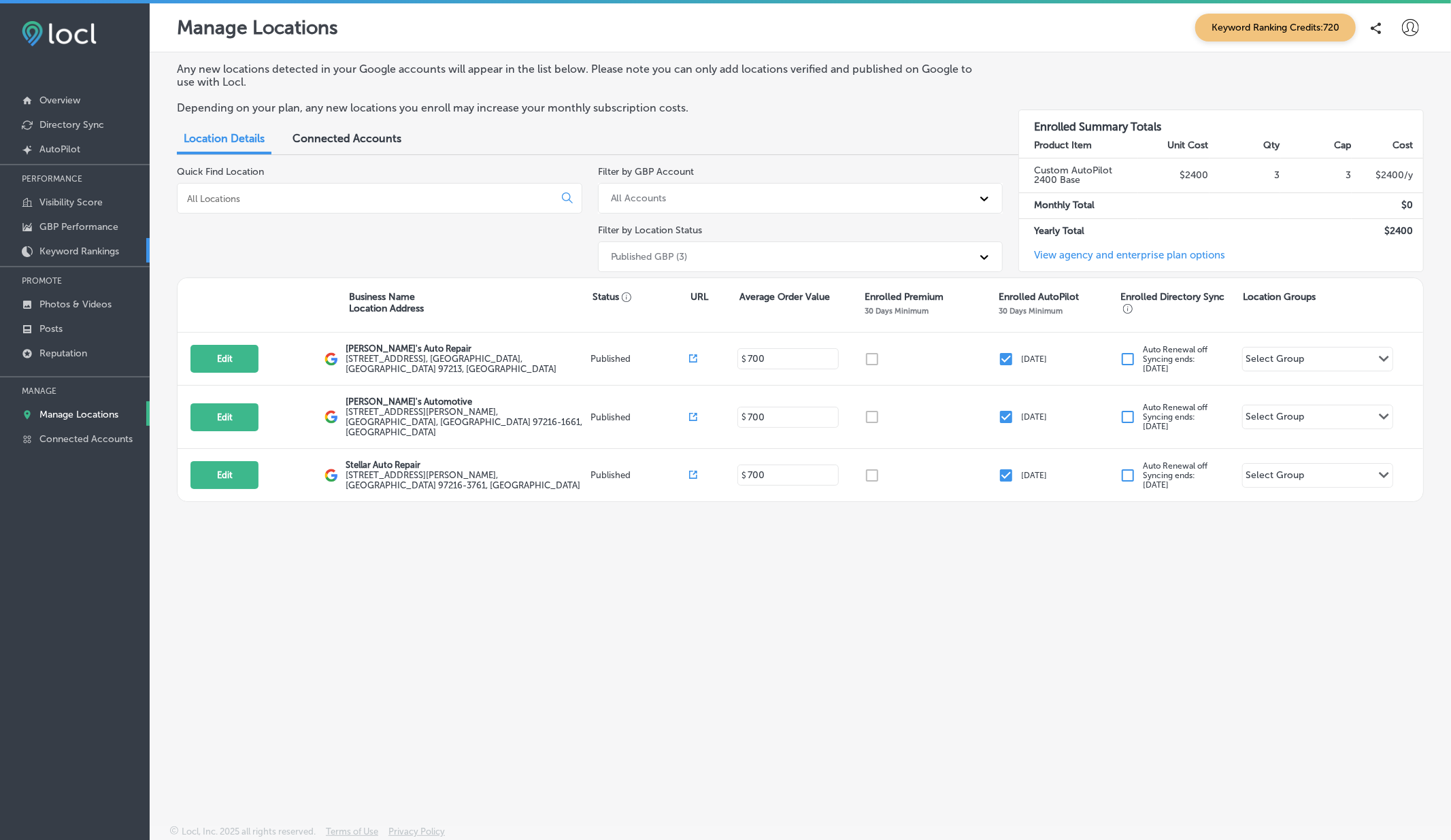
click at [71, 242] on link "Keyword Rankings" at bounding box center [75, 250] width 150 height 24
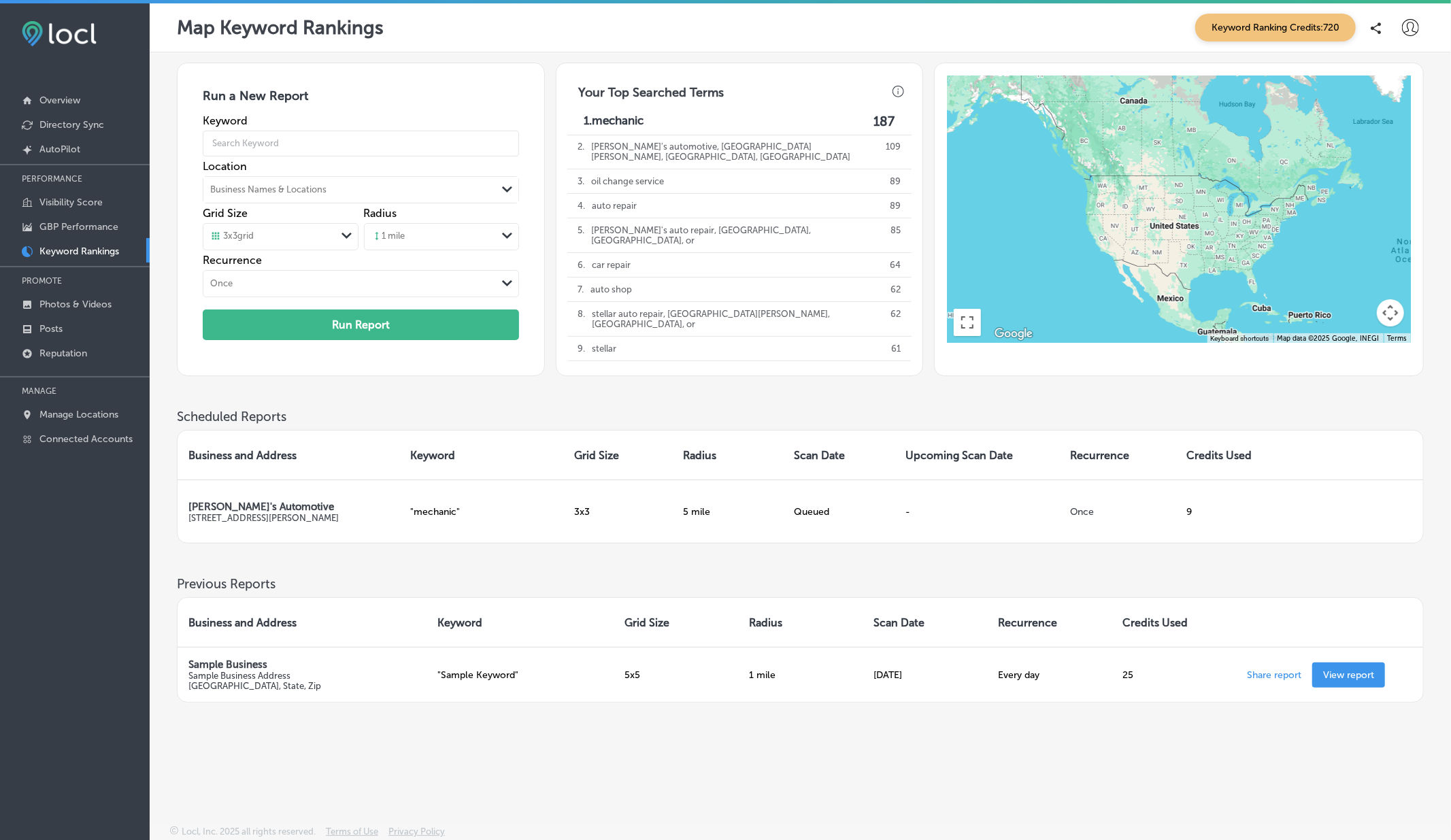
click at [1402, 31] on icon at bounding box center [1410, 27] width 17 height 17
click at [1386, 156] on li "Log Out" at bounding box center [1385, 146] width 94 height 31
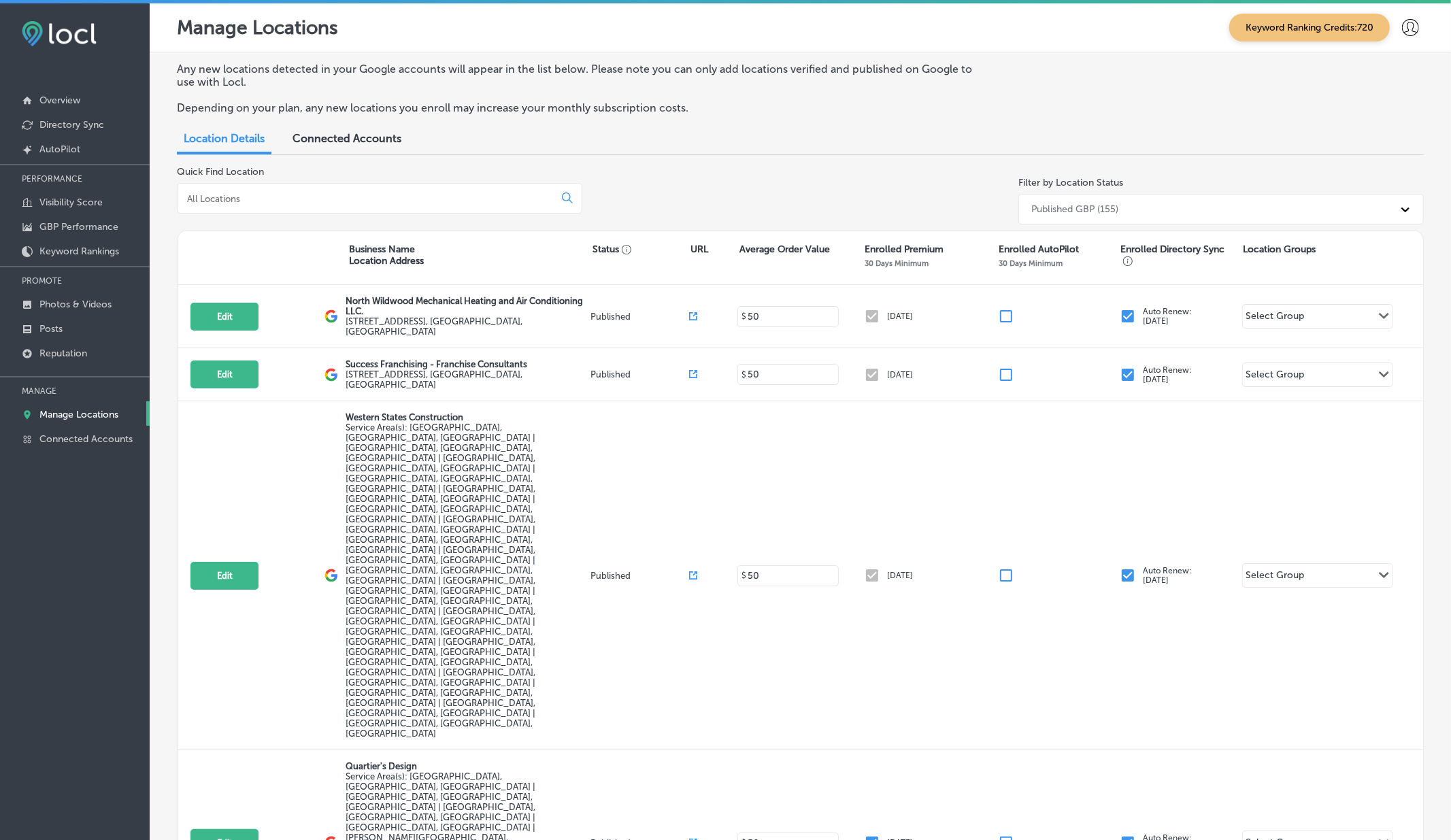
click at [295, 198] on input at bounding box center [368, 198] width 365 height 12
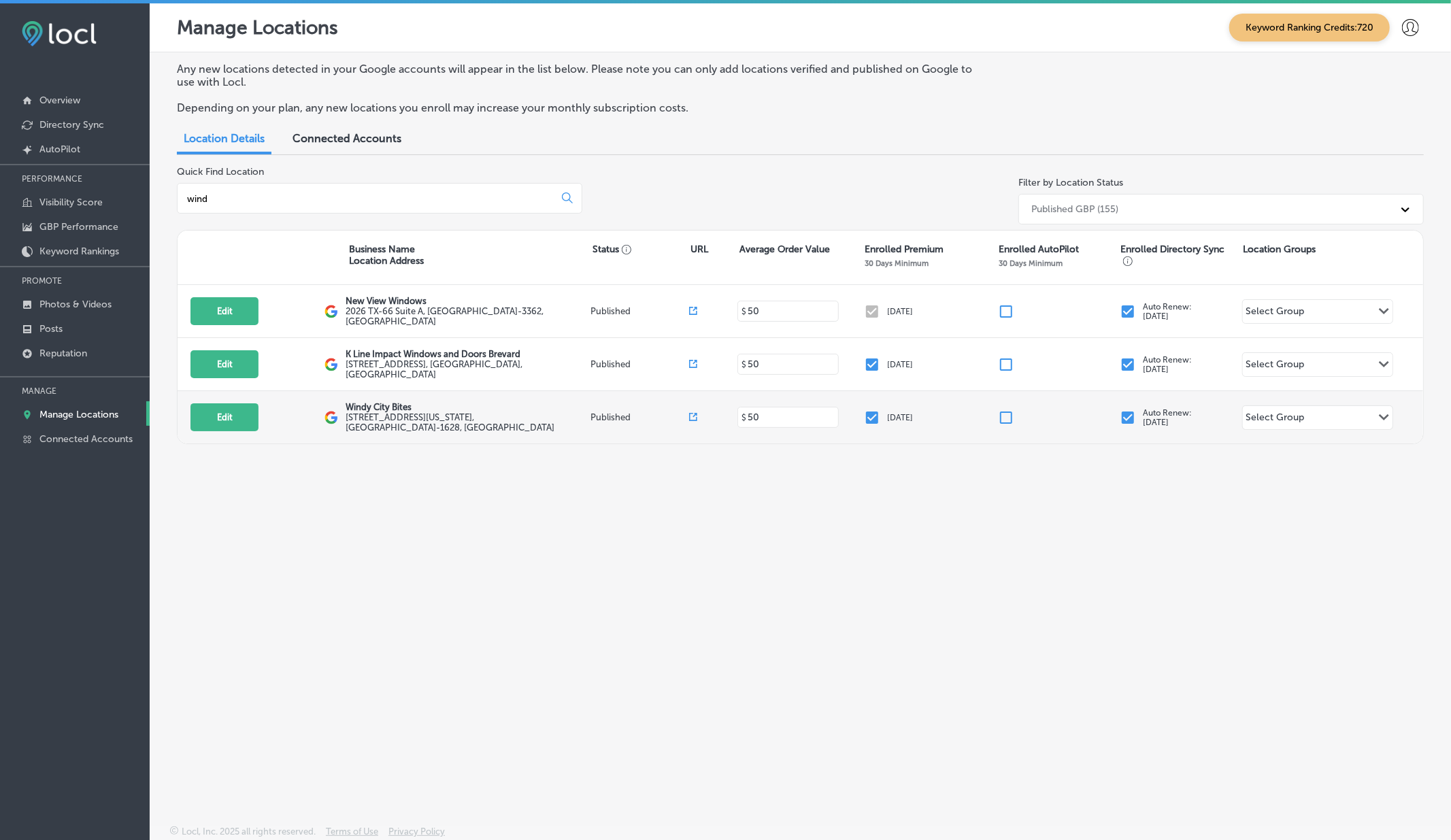
type input "wind"
click at [691, 413] on icon at bounding box center [693, 417] width 8 height 8
click at [221, 406] on button "Edit" at bounding box center [224, 417] width 68 height 28
select select "US"
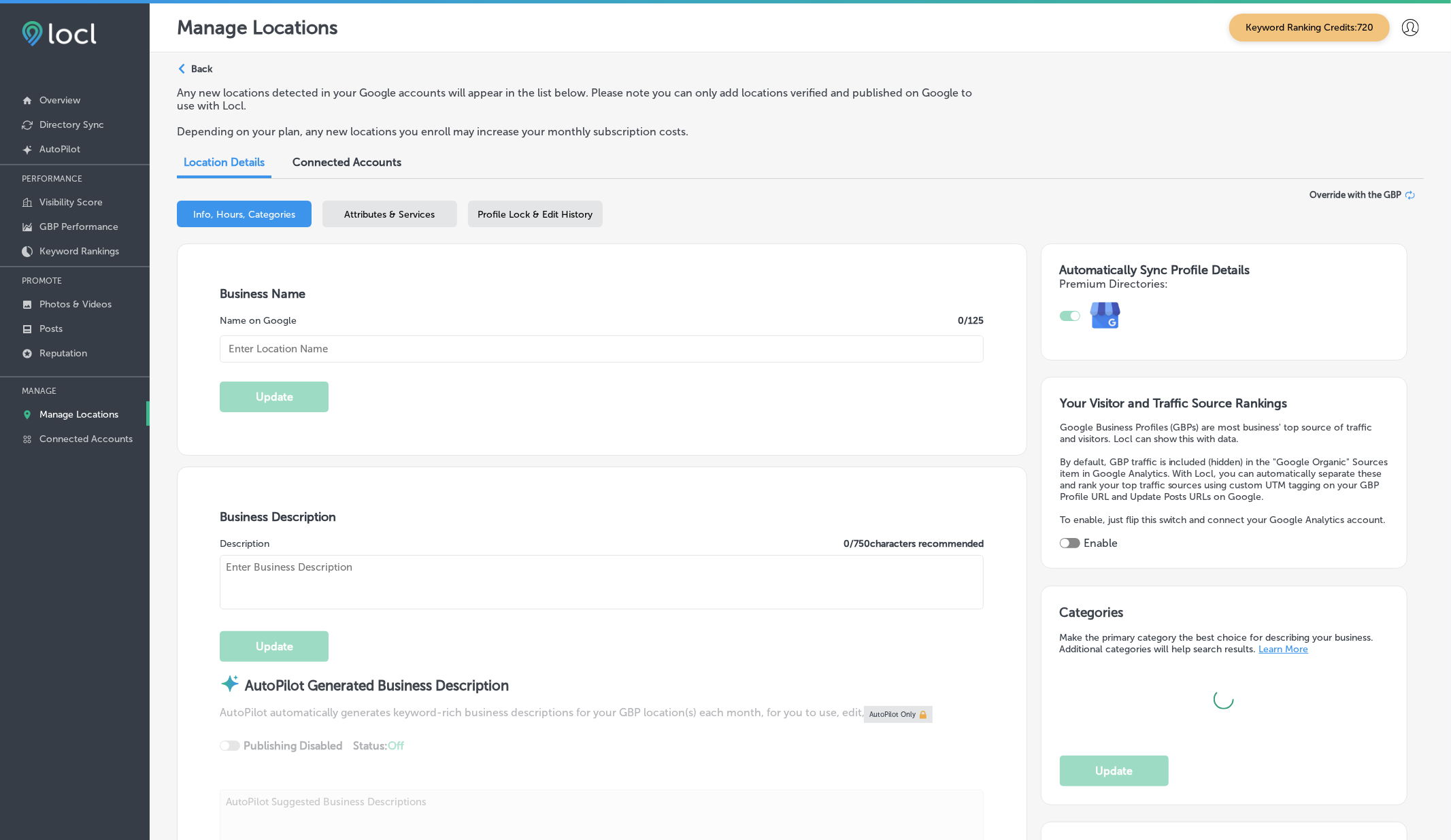
type input "Windy City Bites"
type input "114 N Indiana Ave"
type input "Sioux Falls"
type input "57103-1628"
type input "US"
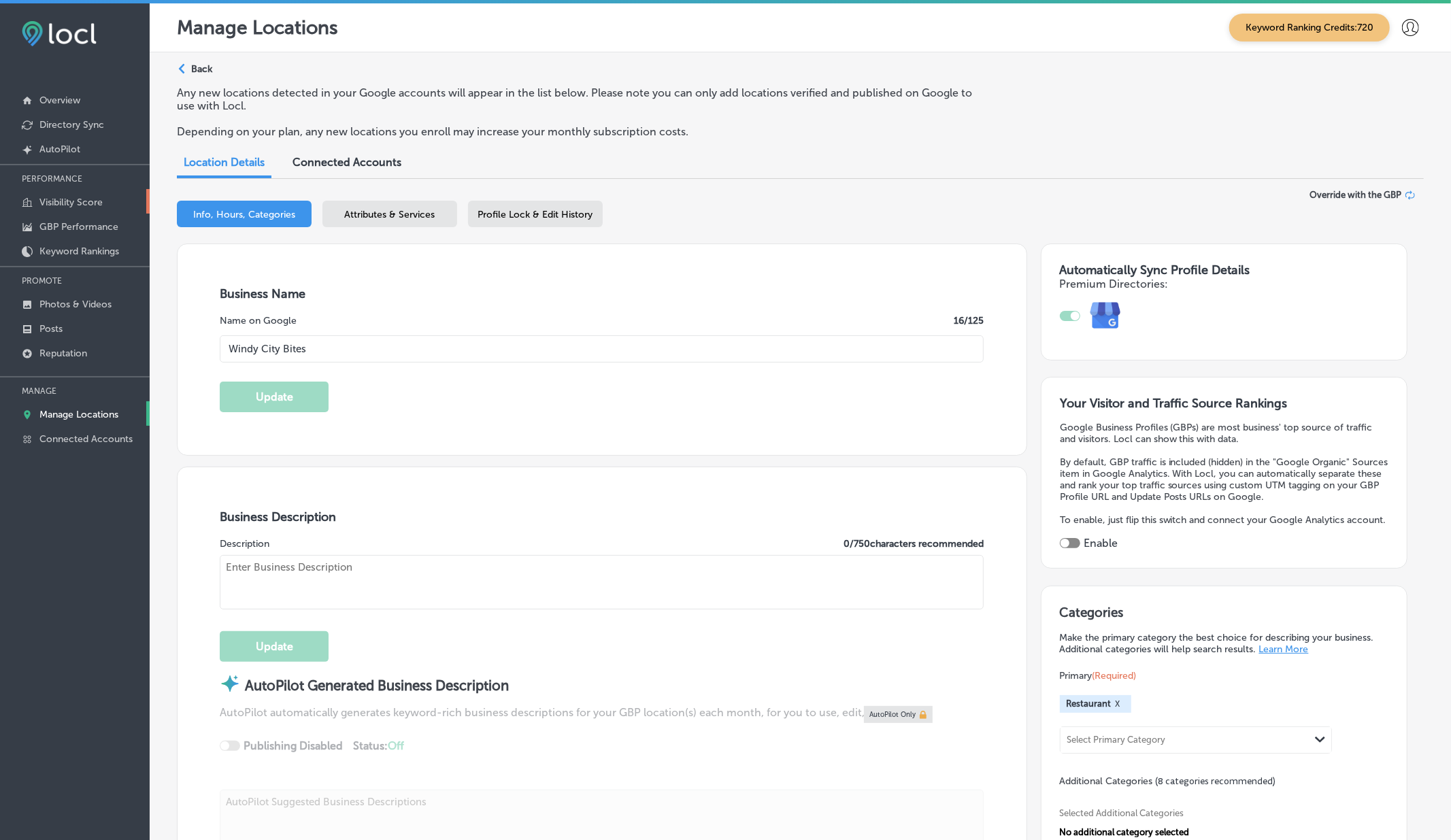
type input "https://windycitybites.com/"
checkbox input "true"
type textarea "Windy City Bites offers a taste of Chicago right in the heart of Sioux Falls. S…"
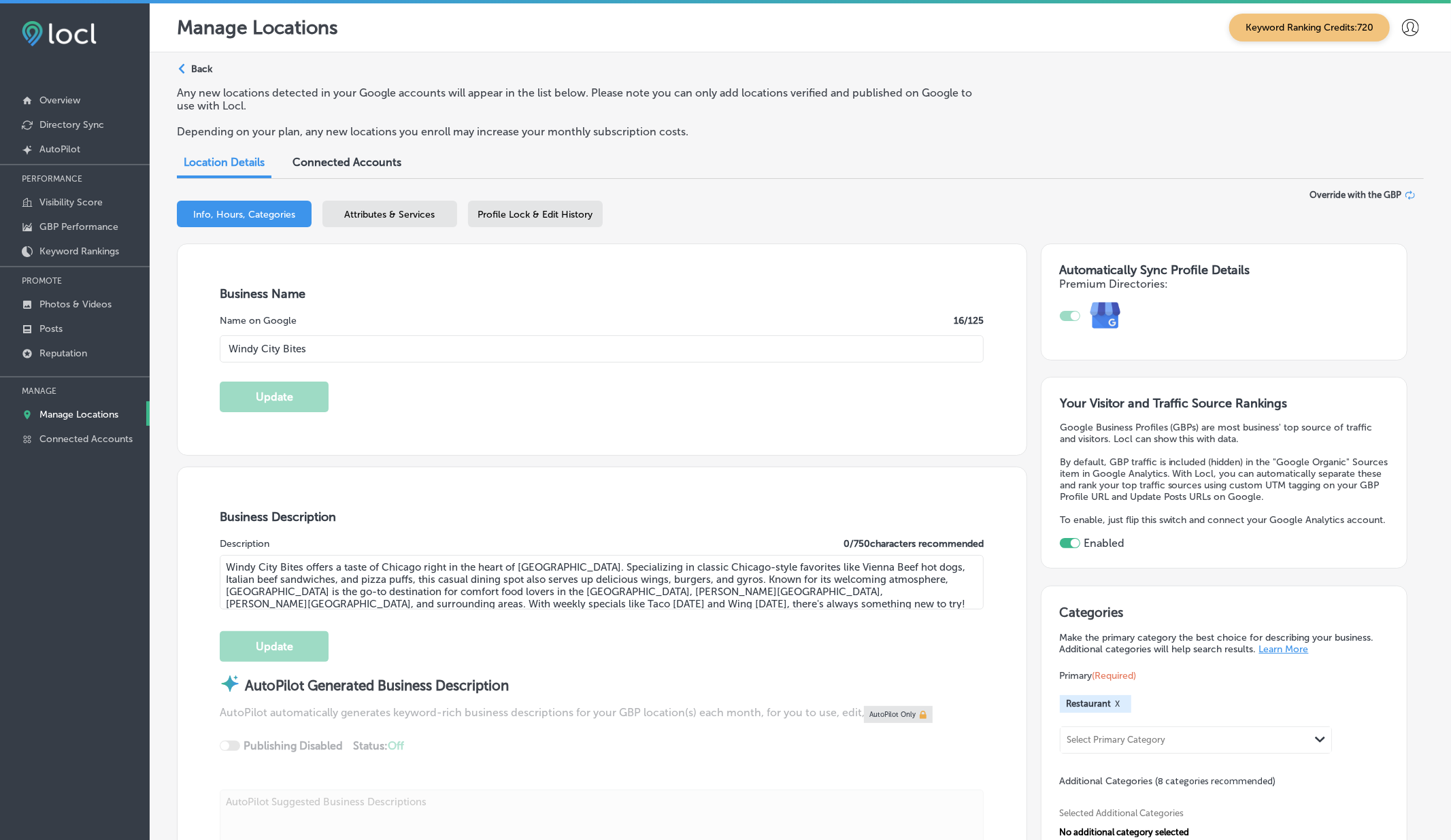
type input "+1 605 271 0272"
click at [57, 353] on p "Reputation" at bounding box center [63, 353] width 48 height 11
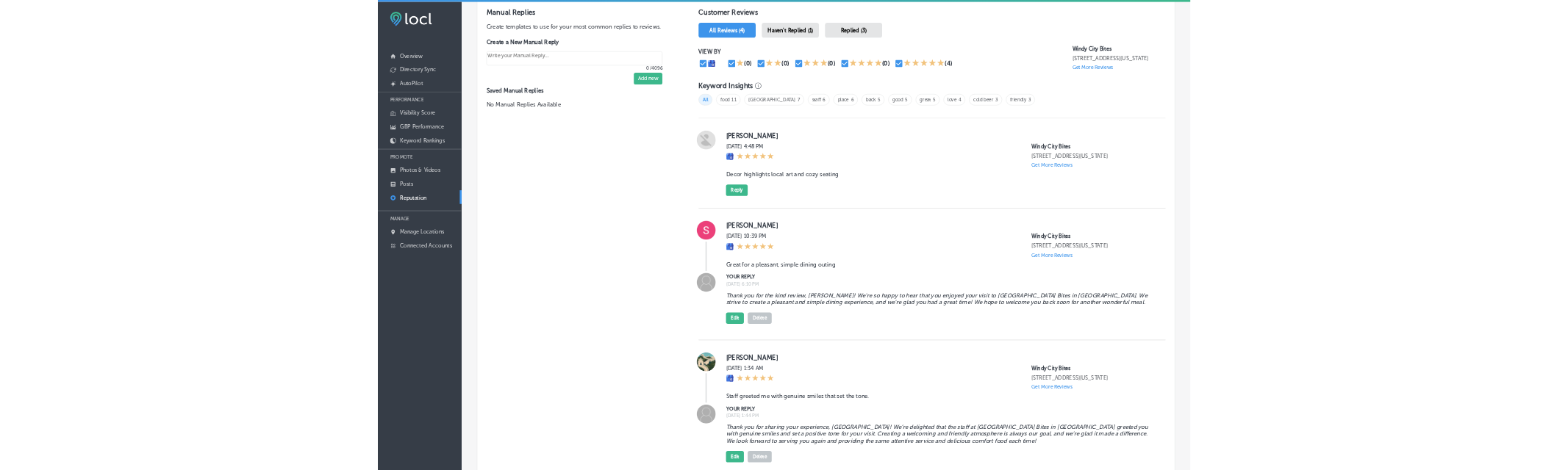
scroll to position [876, 0]
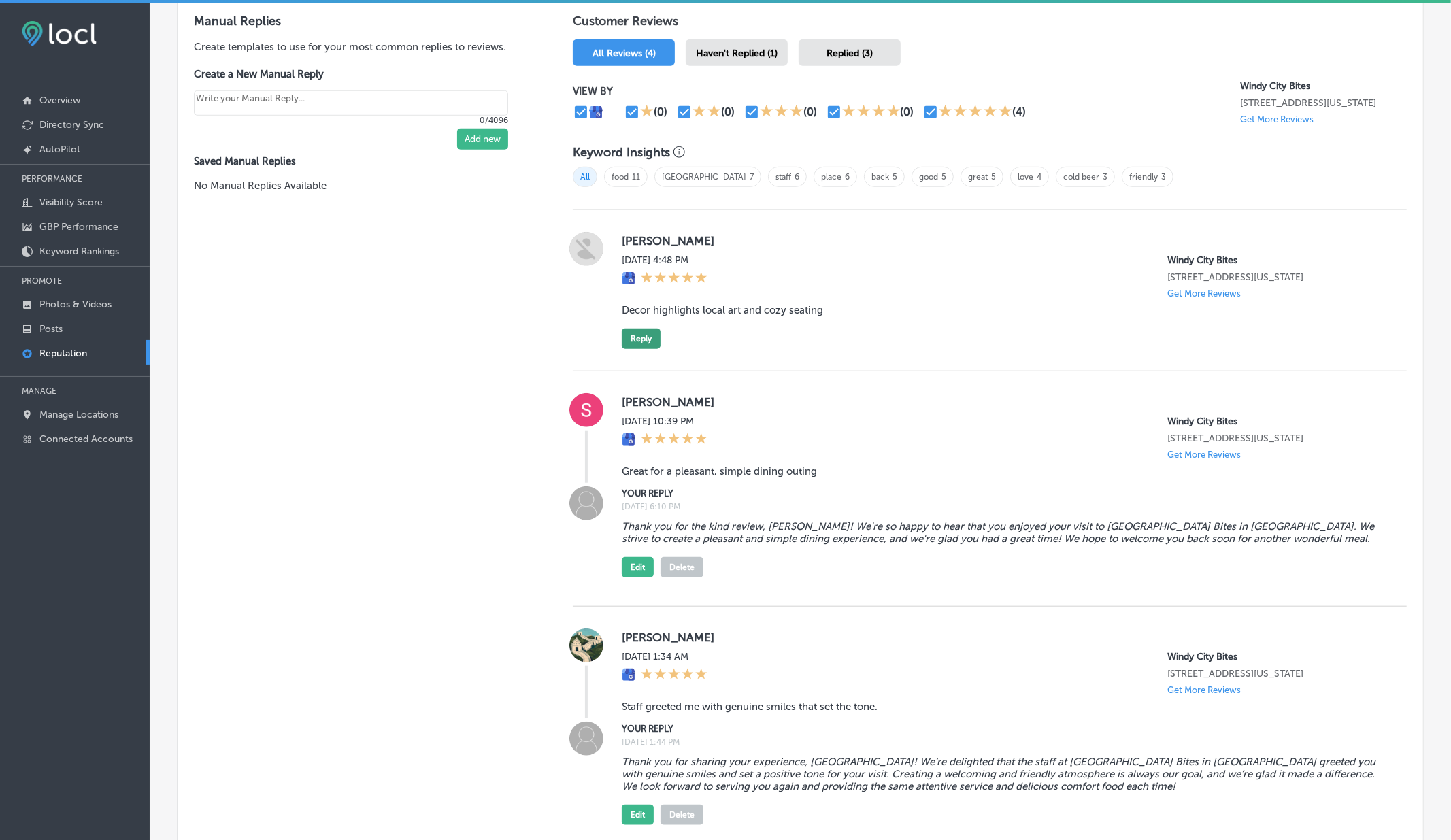
click at [637, 328] on button "Reply" at bounding box center [640, 338] width 39 height 21
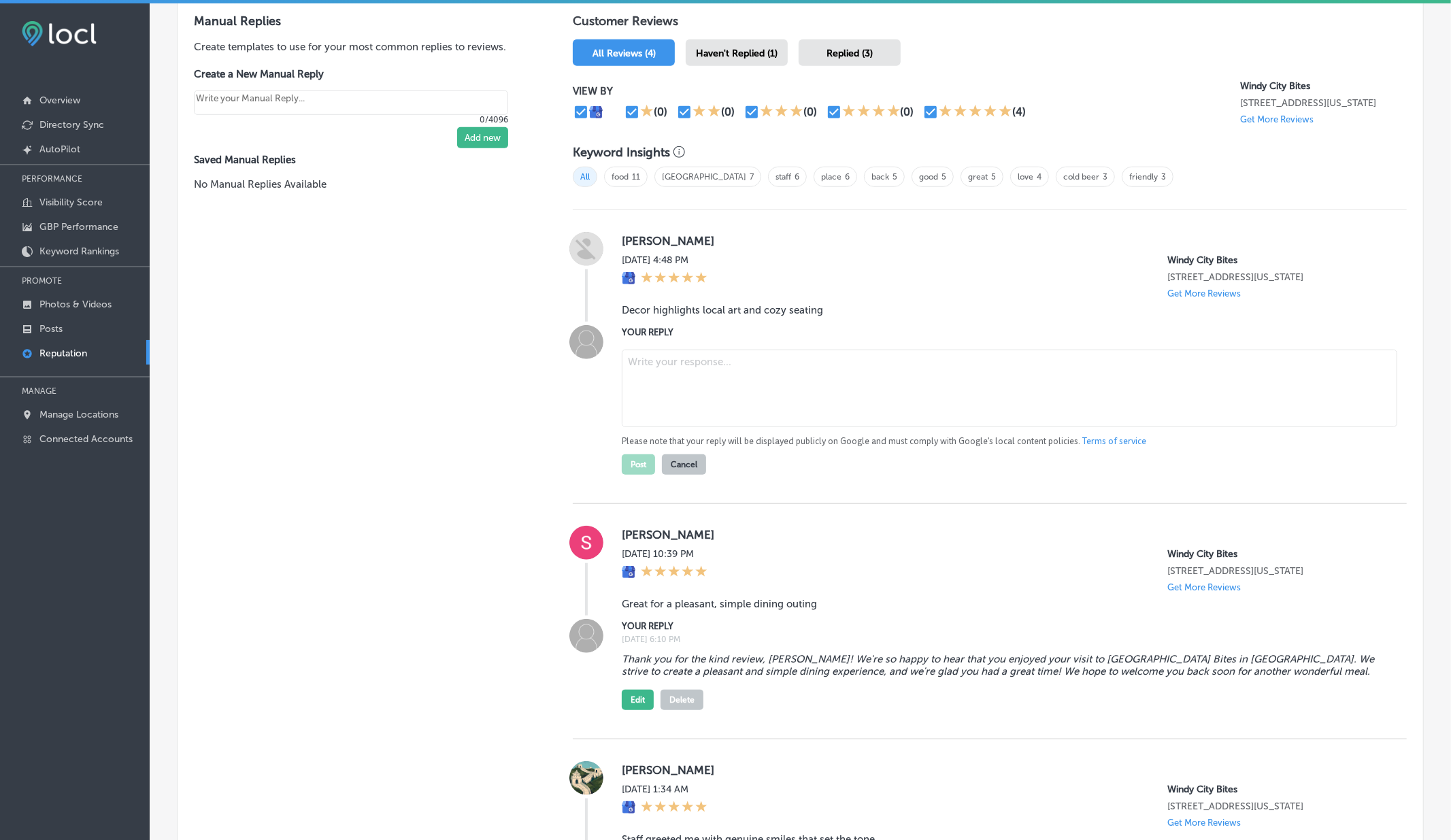
click at [668, 377] on textarea at bounding box center [1009, 388] width 776 height 78
type textarea "x"
paste textarea "Thank you for your feedback, Ralph! We\u2019re so glad you enjoyed the local ar…"
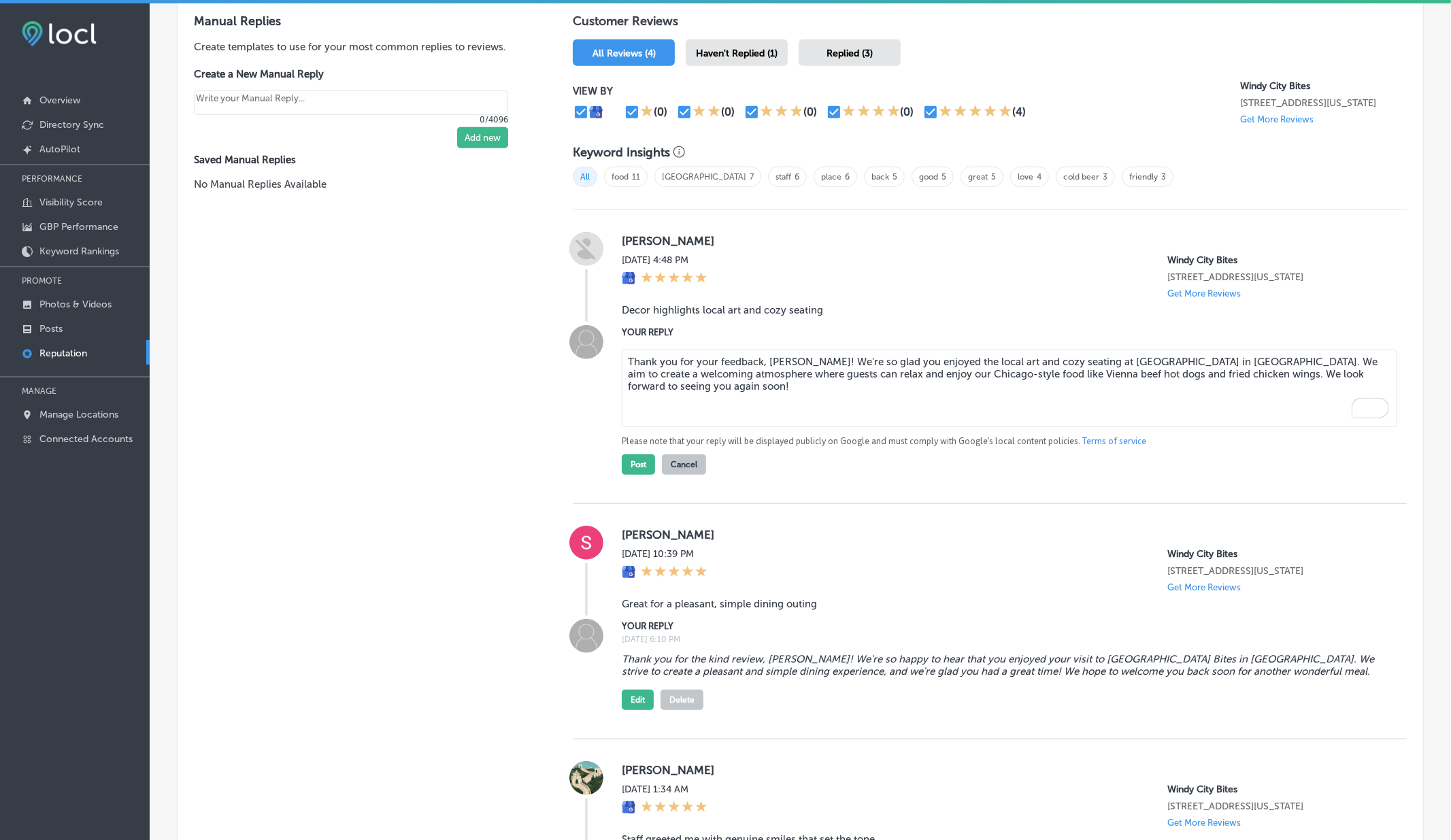
type textarea "Thank you for your feedback, Ralph! We're so glad you enjoyed the local art and…"
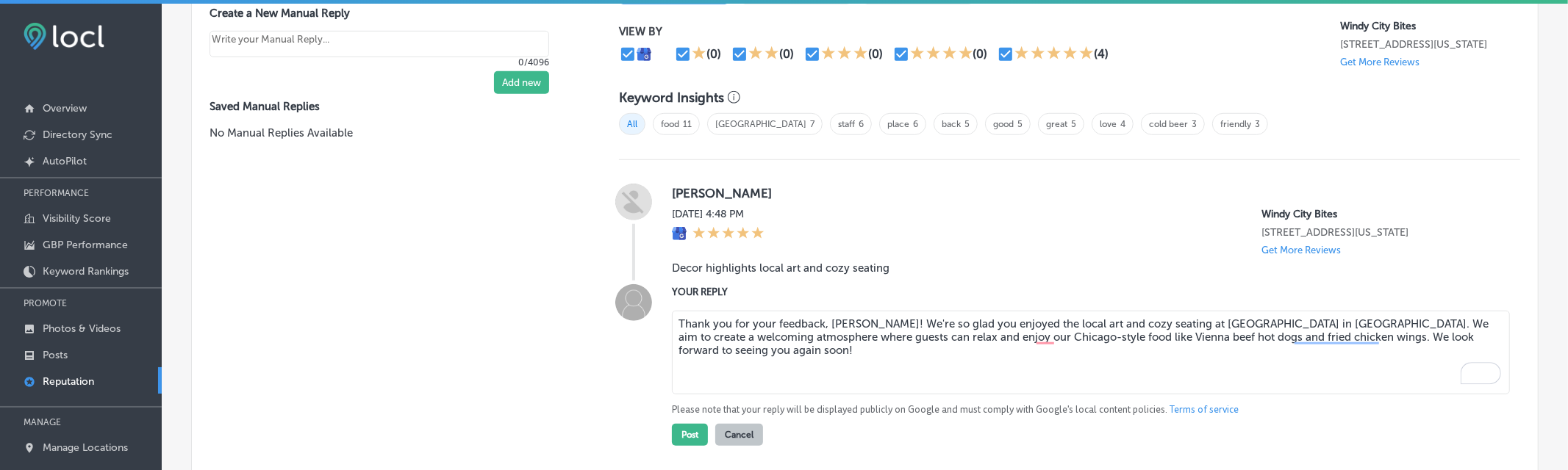
scroll to position [936, 0]
click at [691, 422] on button "Post" at bounding box center [689, 432] width 36 height 22
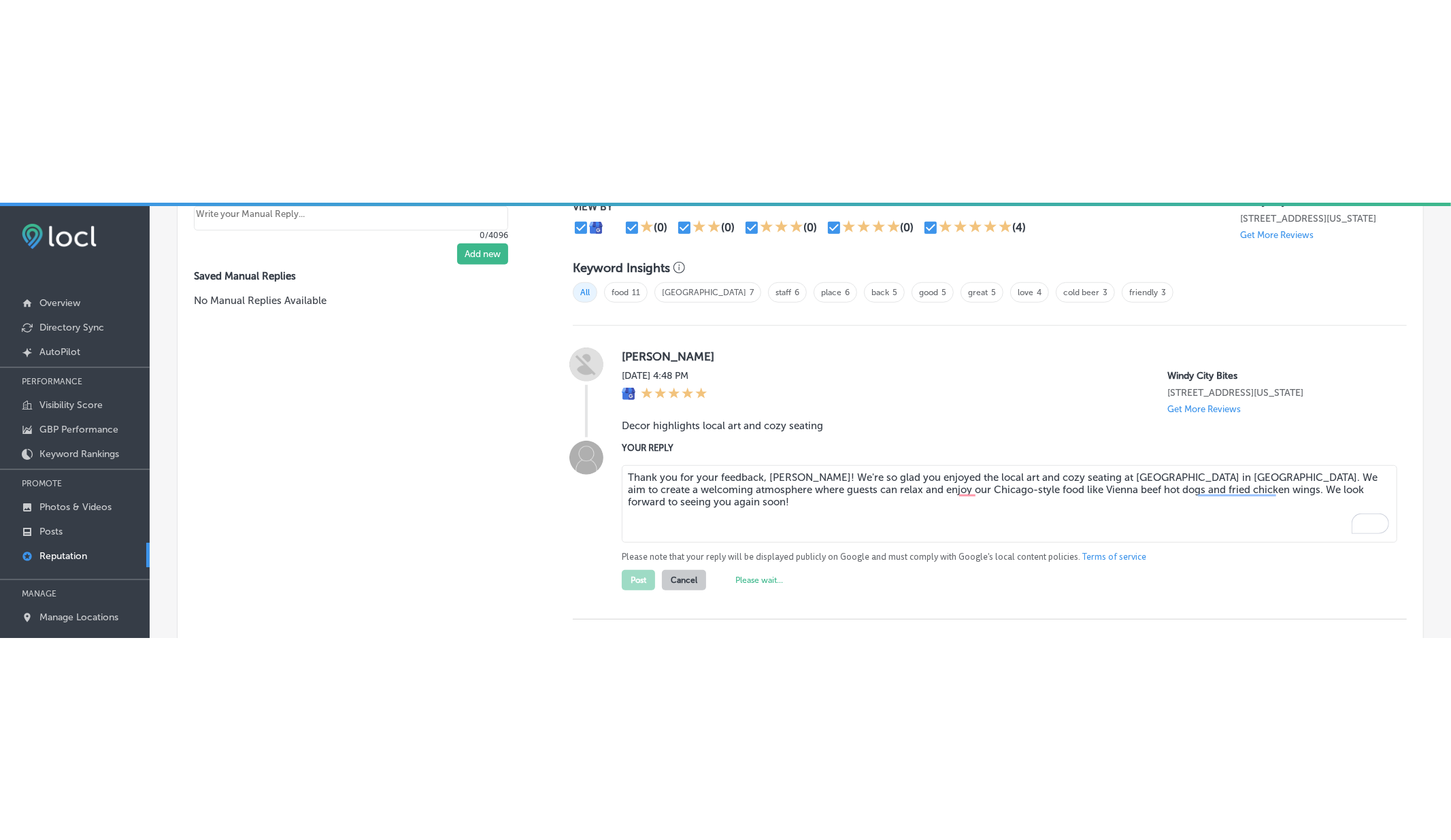
scroll to position [882, 0]
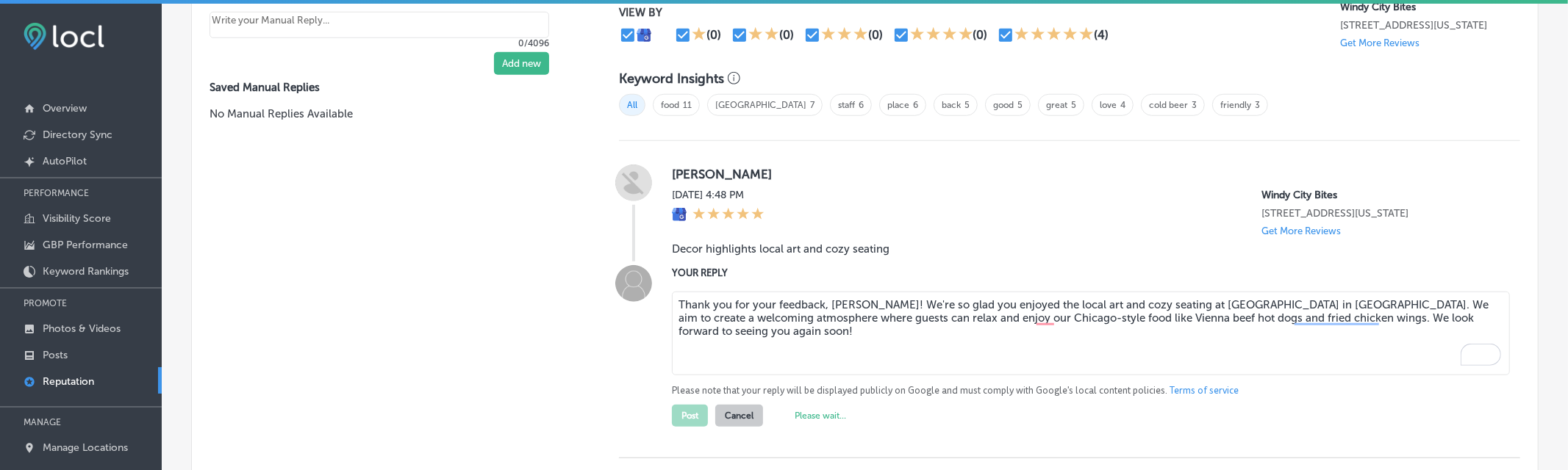
type textarea "x"
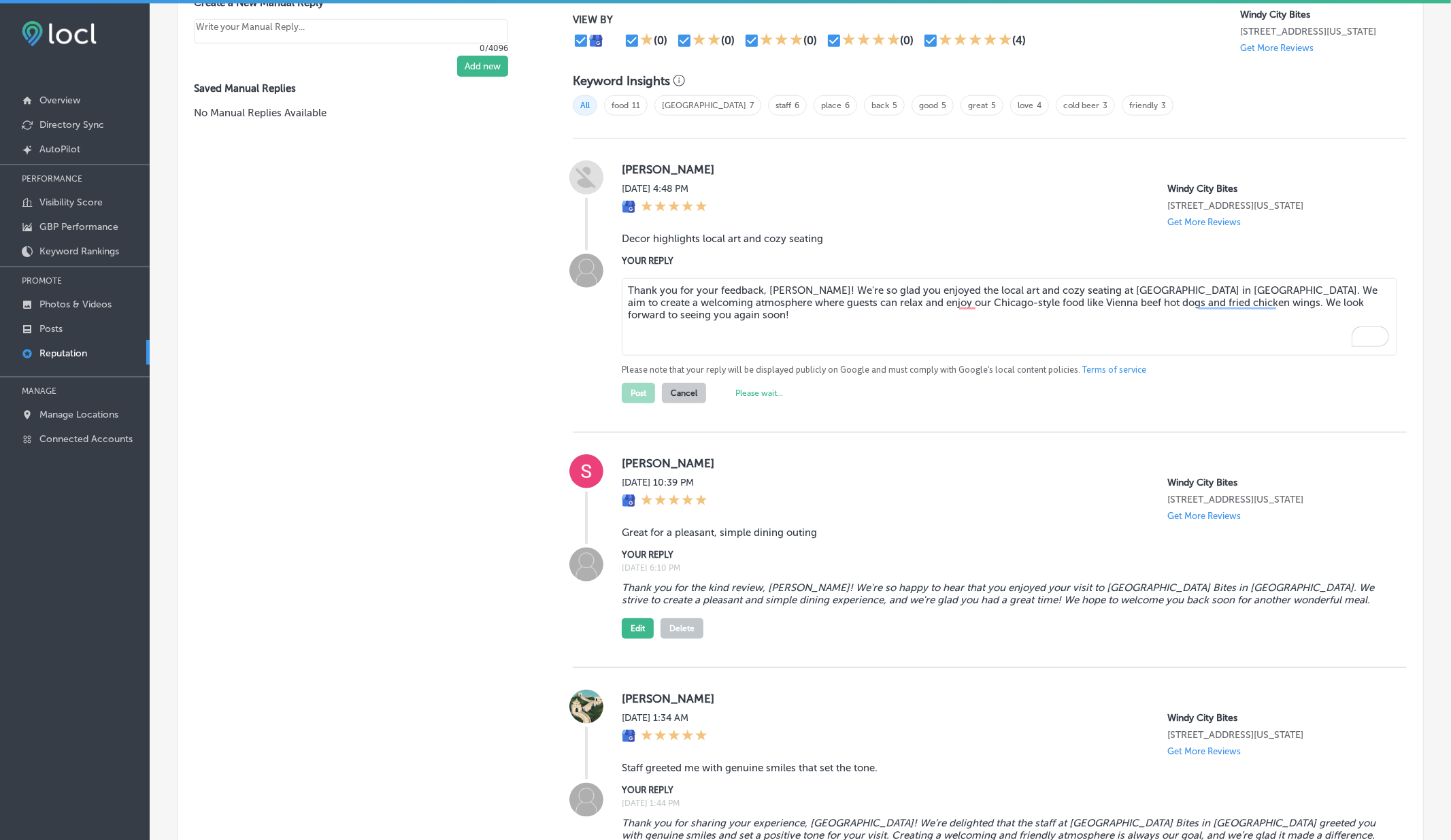
scroll to position [0, 0]
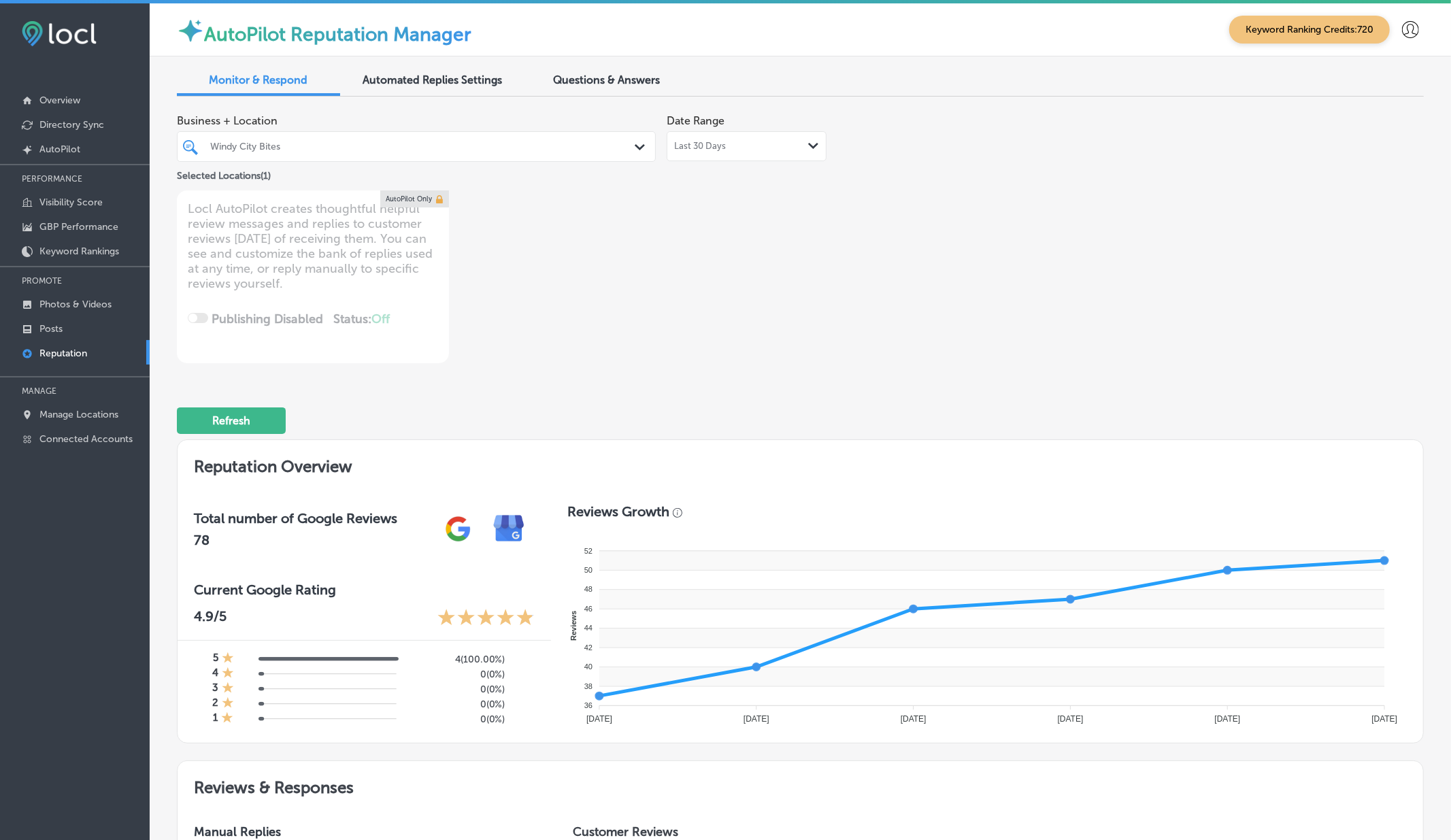
click at [1416, 35] on icon at bounding box center [1410, 30] width 17 height 17
click at [1389, 113] on p "Log Out" at bounding box center [1381, 111] width 41 height 16
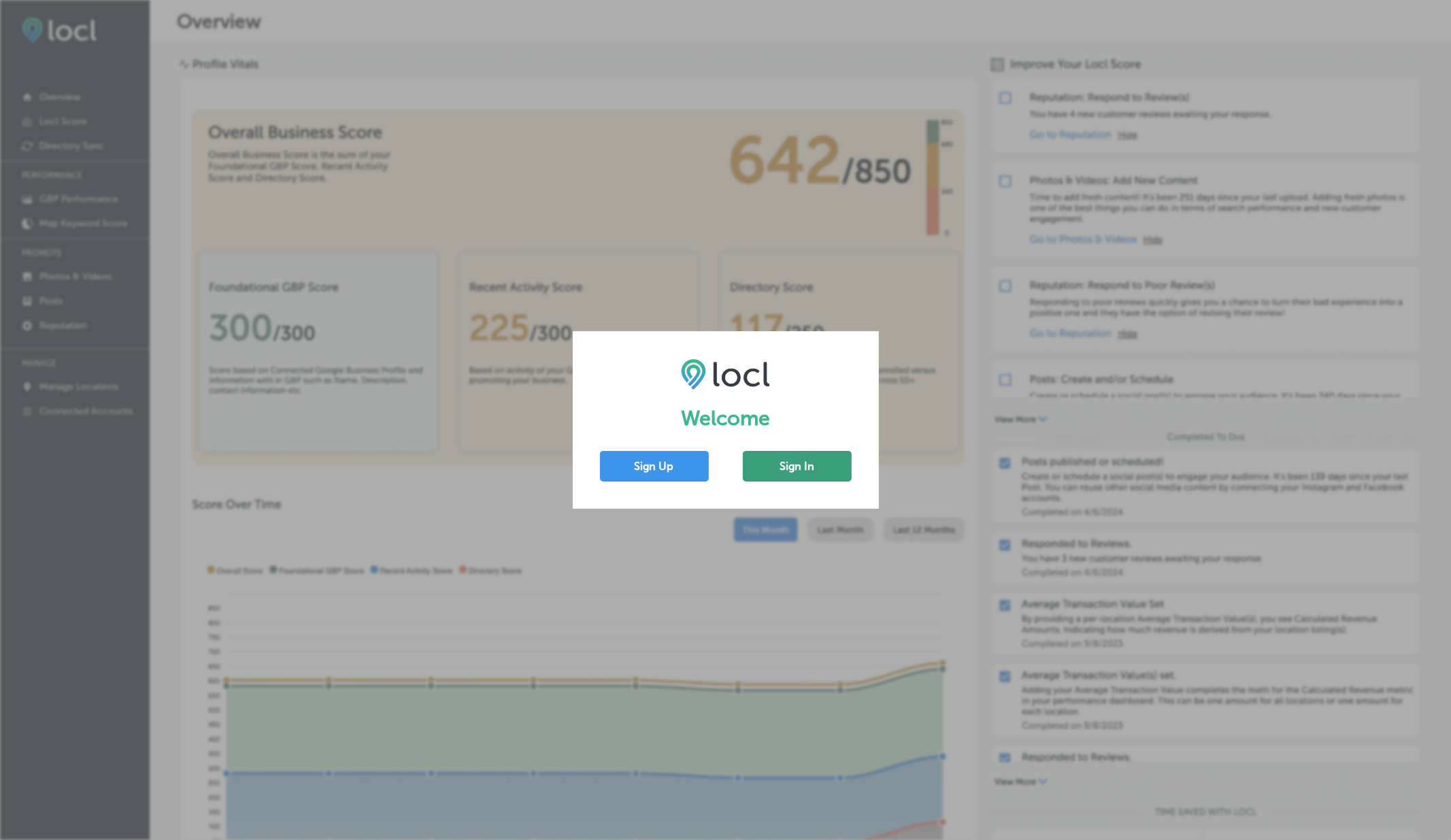
click at [789, 458] on button "Sign In" at bounding box center [797, 466] width 109 height 30
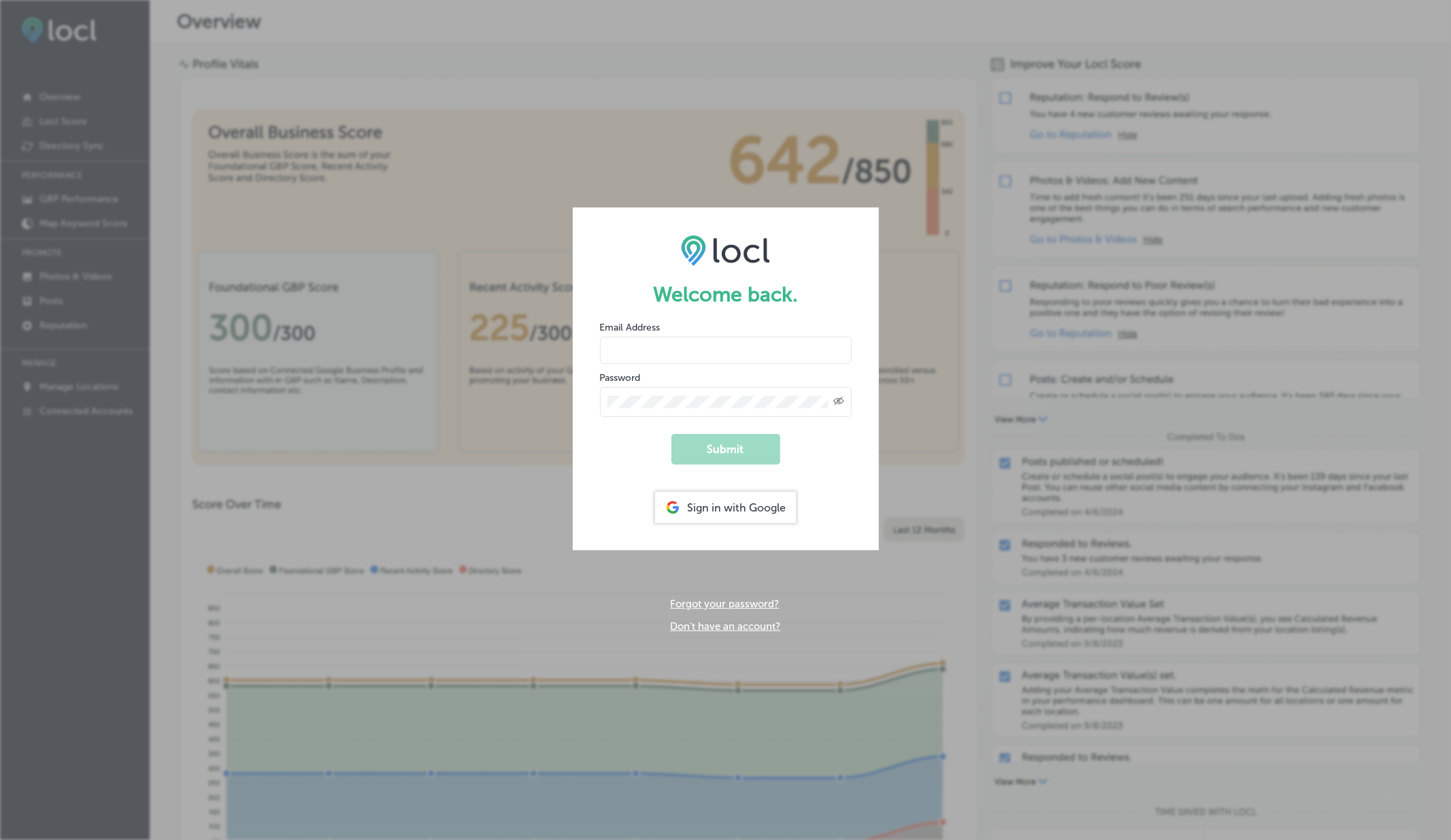
click at [632, 358] on input "email" at bounding box center [726, 350] width 252 height 27
type input "vasilikigreece69+ap01@gmail.com"
click at [672, 434] on button "Submit" at bounding box center [726, 449] width 109 height 30
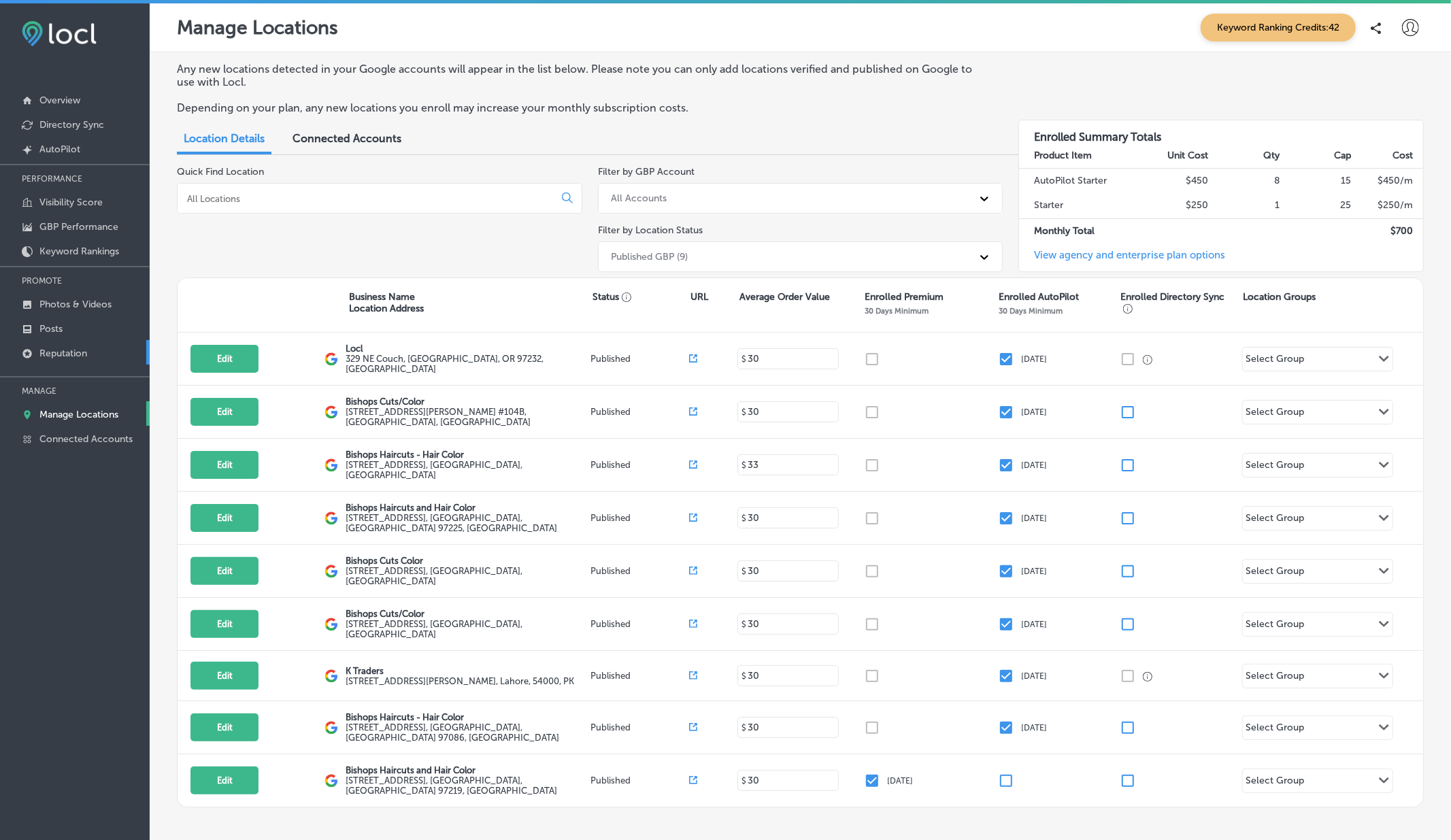
click at [62, 357] on p "Reputation" at bounding box center [63, 353] width 48 height 11
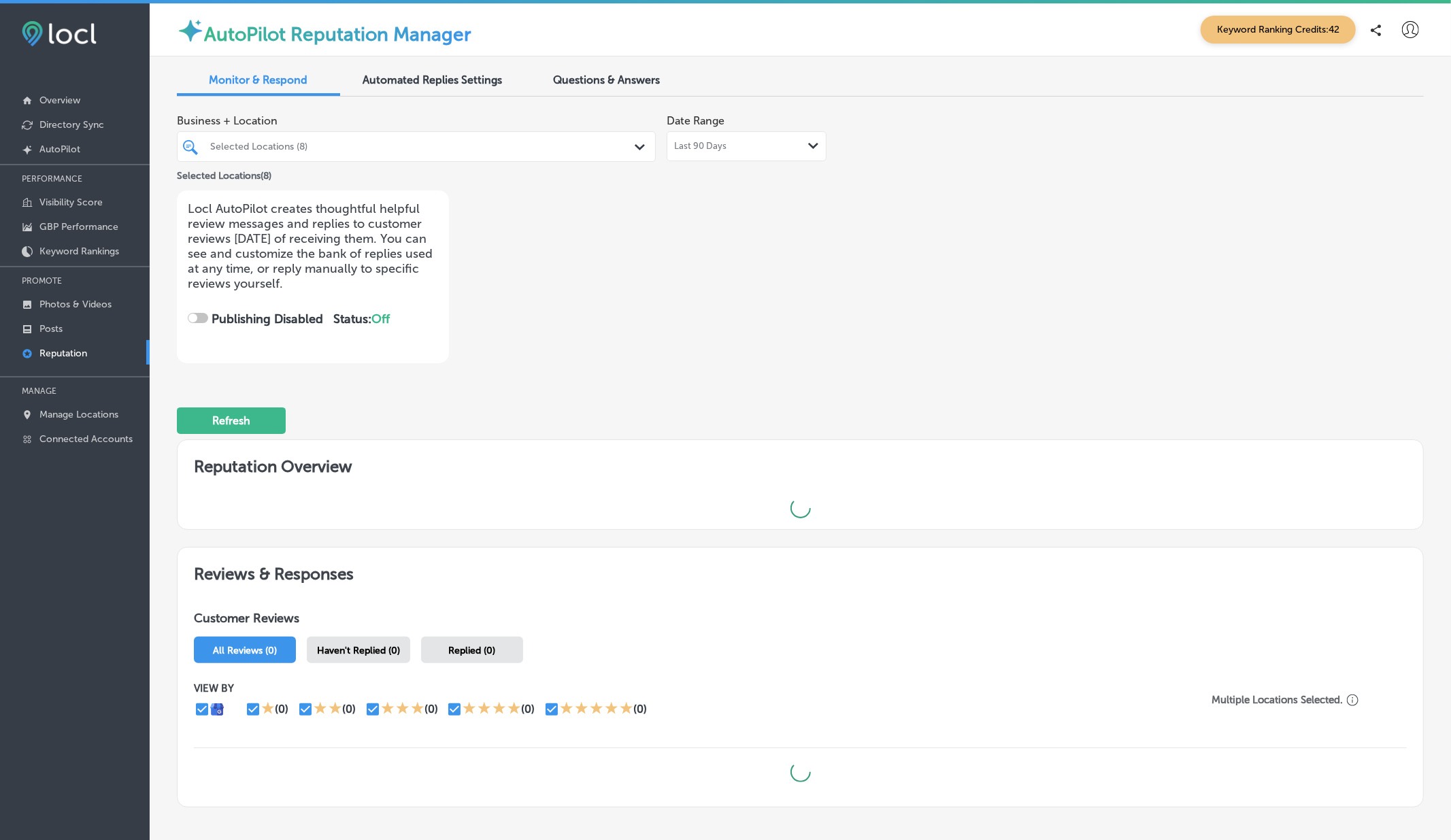
click at [608, 74] on span "Questions & Answers" at bounding box center [607, 80] width 106 height 13
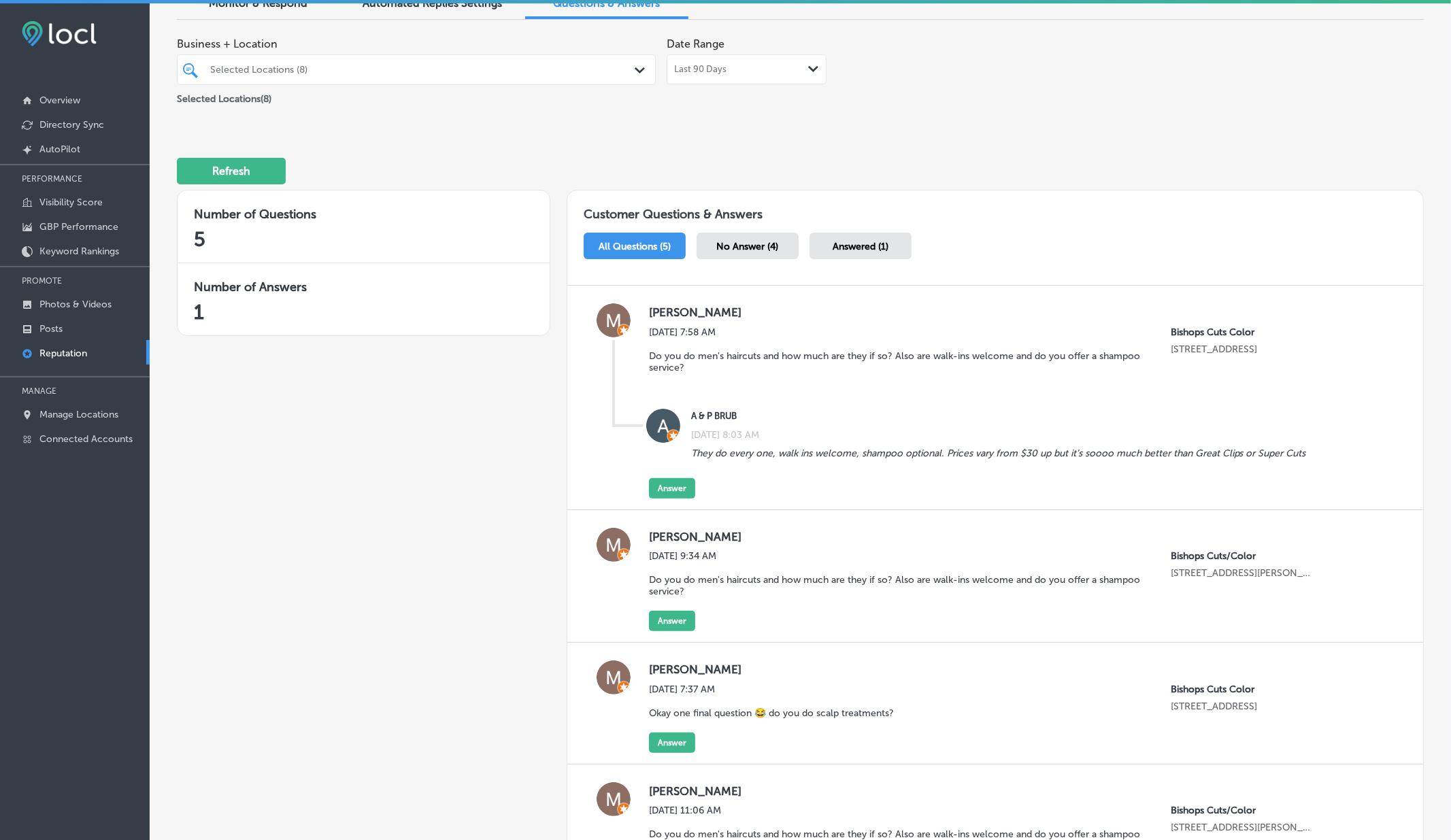
scroll to position [78, 0]
click at [672, 497] on button "Answer" at bounding box center [672, 487] width 46 height 21
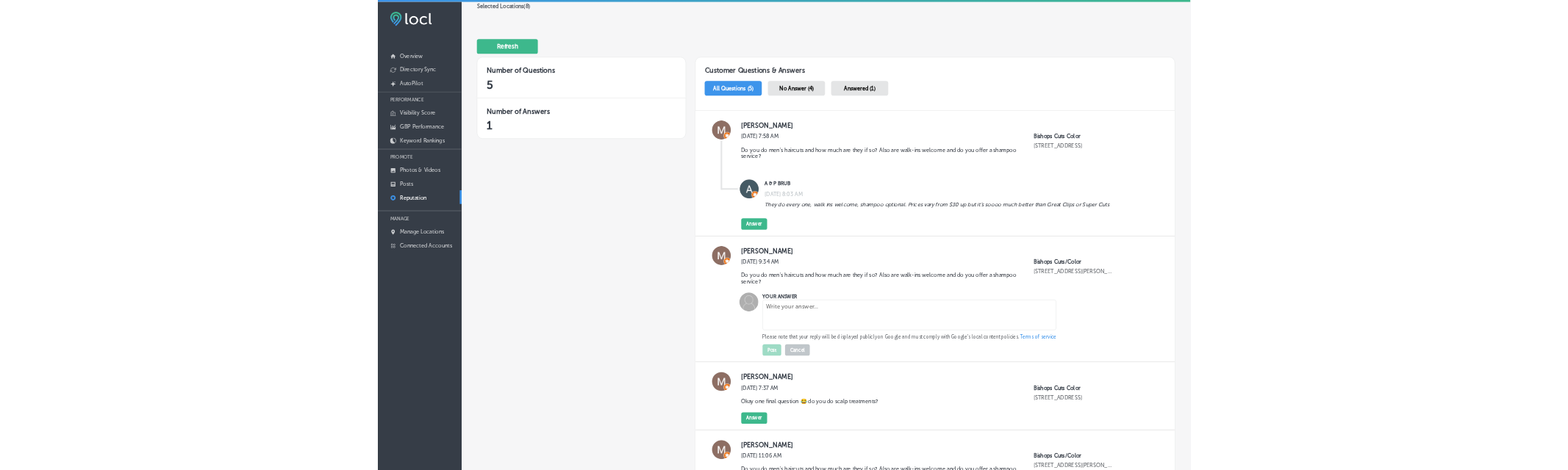
scroll to position [241, 0]
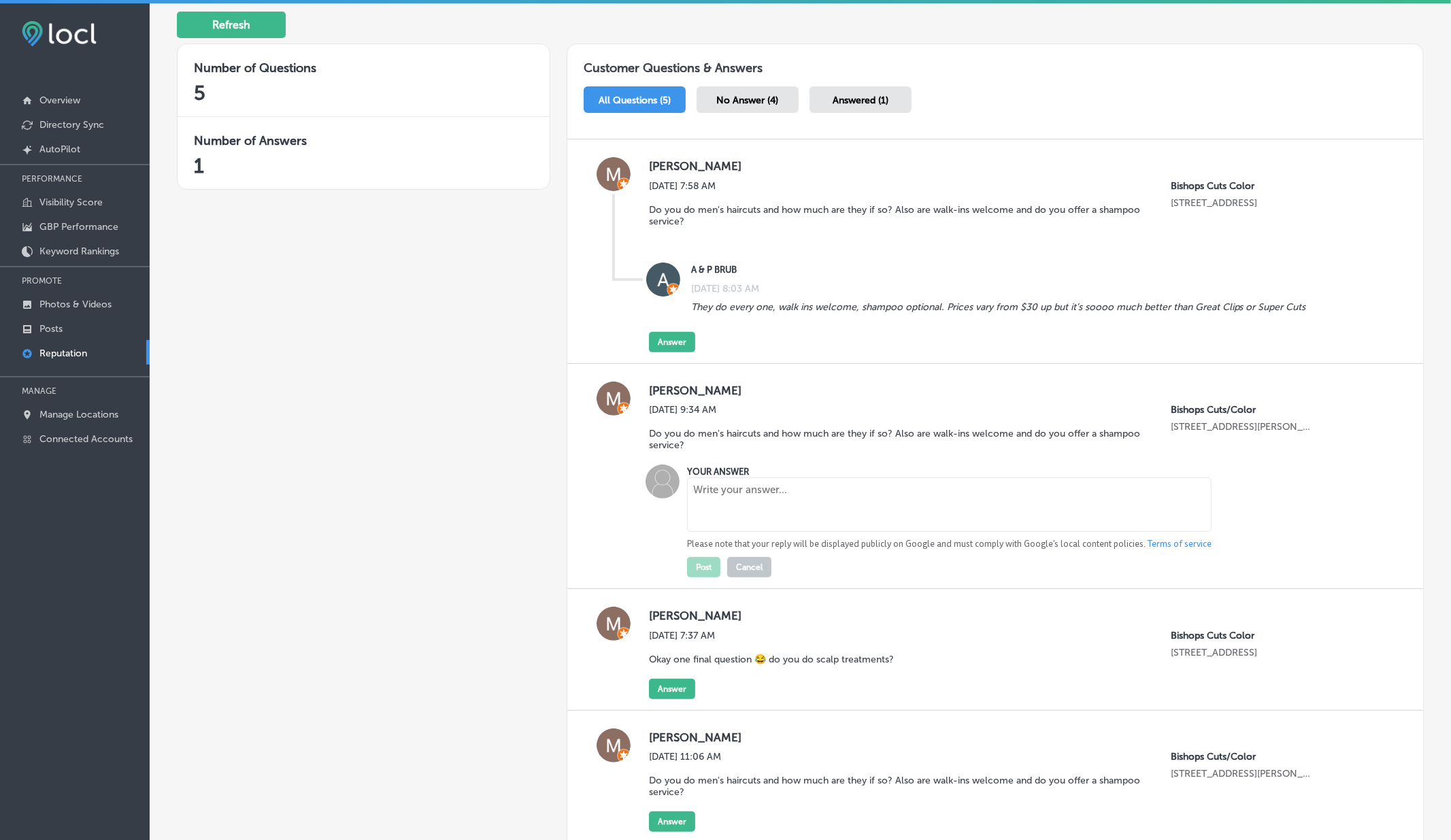
click at [784, 493] on textarea at bounding box center [949, 505] width 525 height 55
type textarea "Yes"
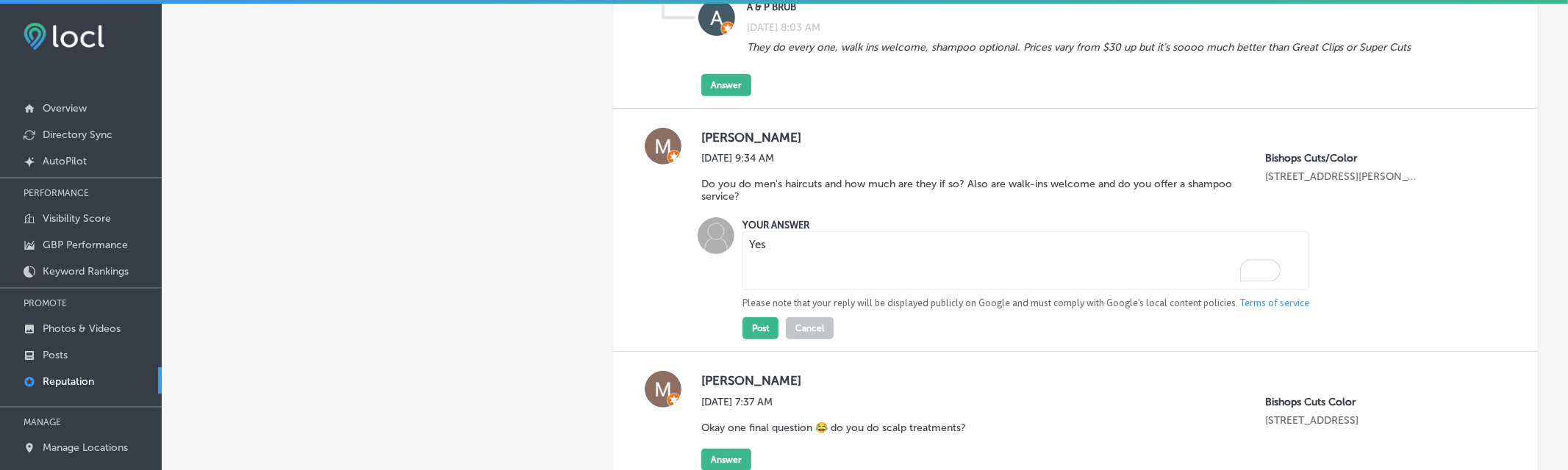
scroll to position [520, 0]
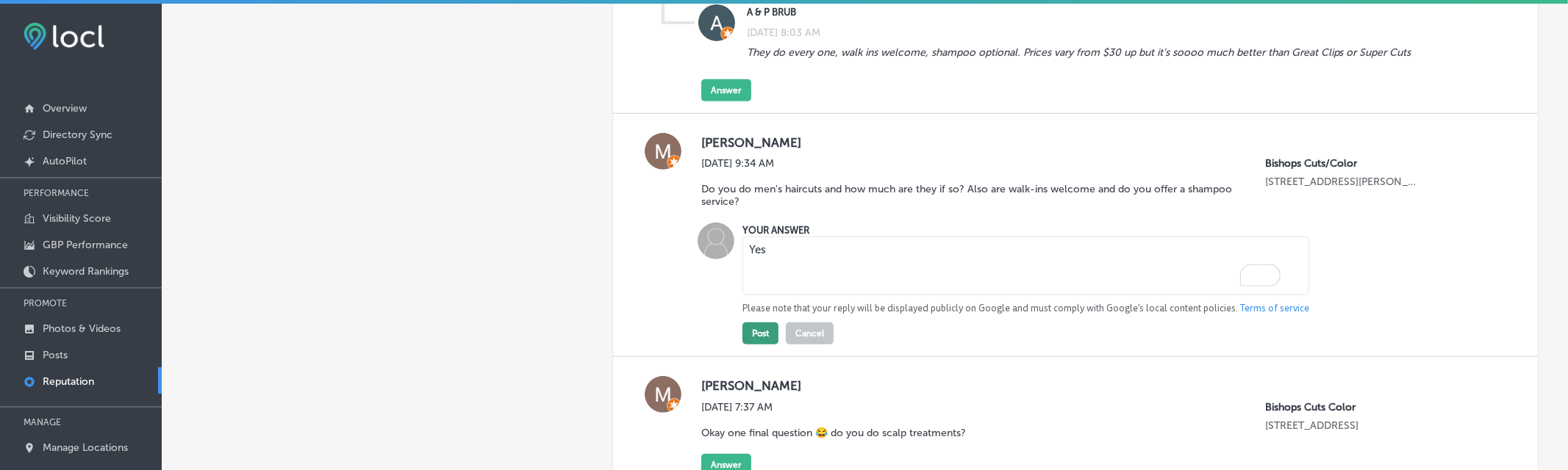
click at [759, 331] on button "Post" at bounding box center [760, 334] width 36 height 22
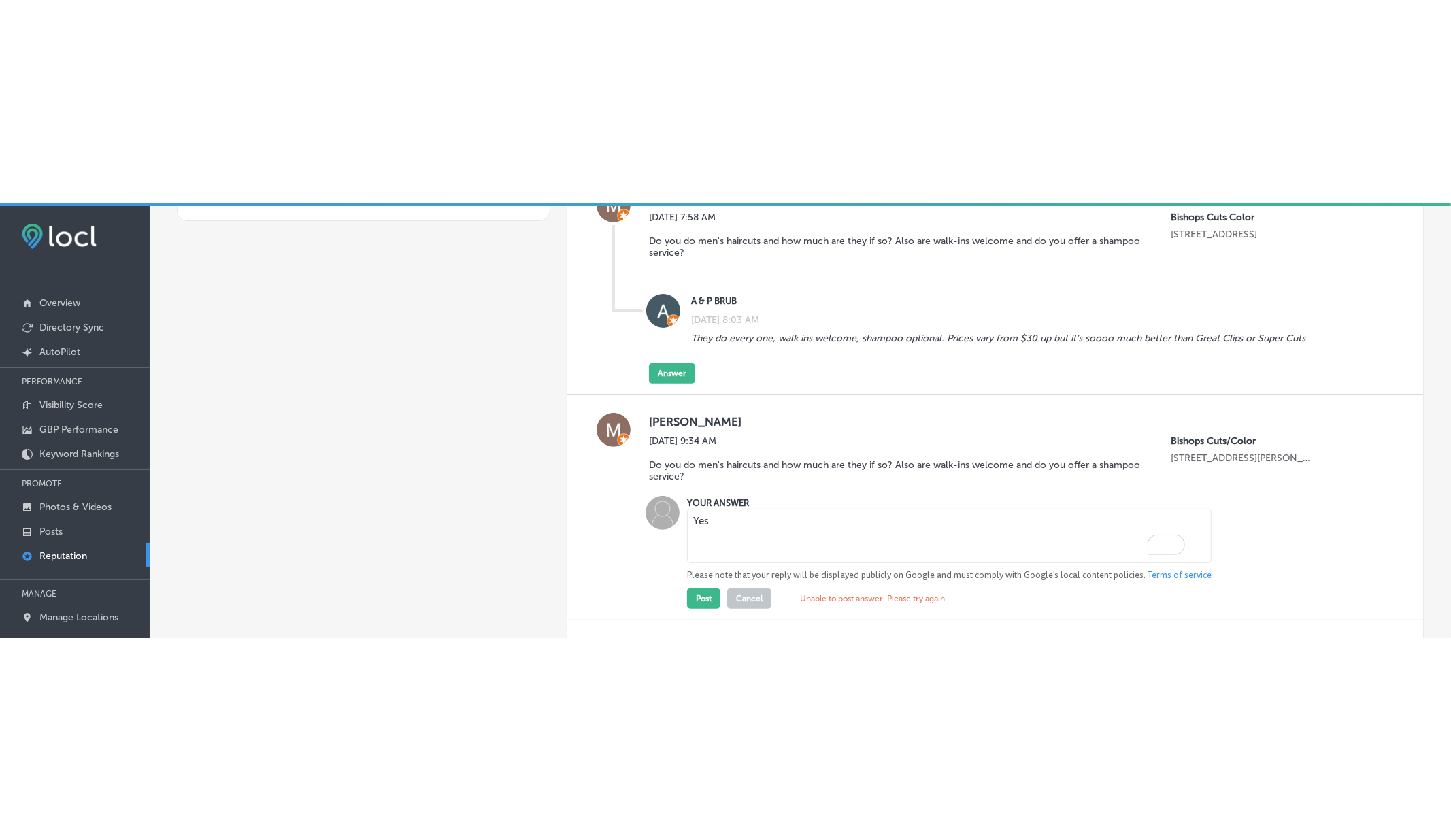
scroll to position [392, 0]
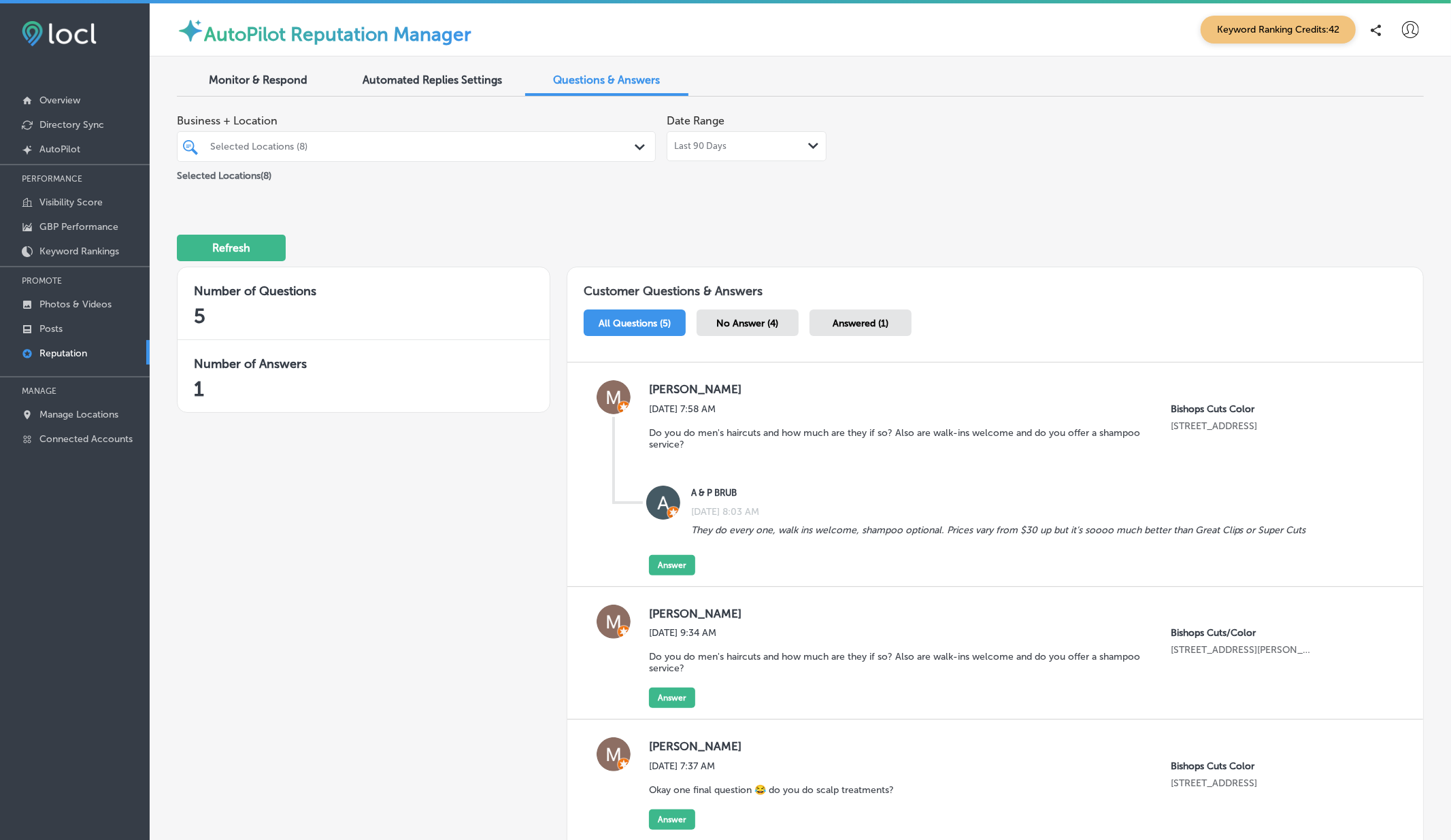
click at [1405, 13] on div "AutoPilot Reputation Manager Keyword Ranking Credits: 42" at bounding box center [800, 30] width 1301 height 53
click at [1405, 30] on icon at bounding box center [1410, 30] width 17 height 17
click at [1379, 138] on p "Log Out" at bounding box center [1381, 146] width 41 height 16
